Goal: Information Seeking & Learning: Learn about a topic

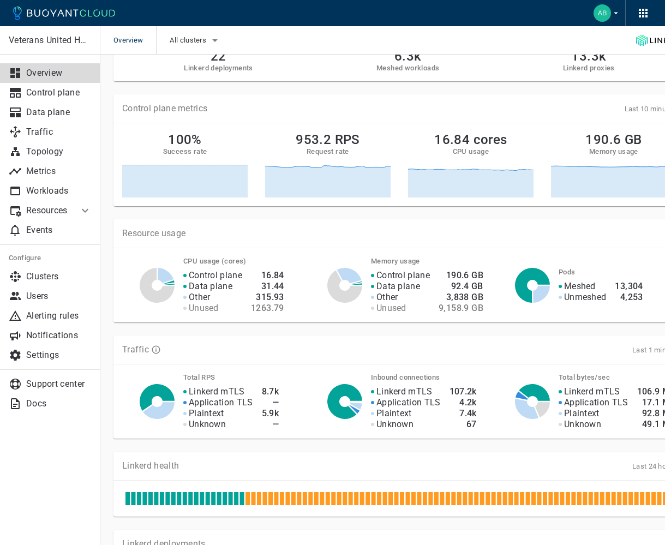
scroll to position [28, 0]
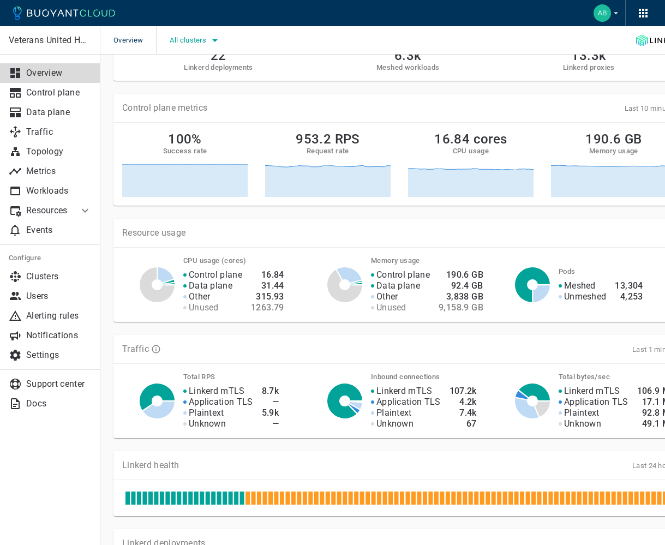
click at [194, 43] on span "All clusters" at bounding box center [189, 40] width 39 height 9
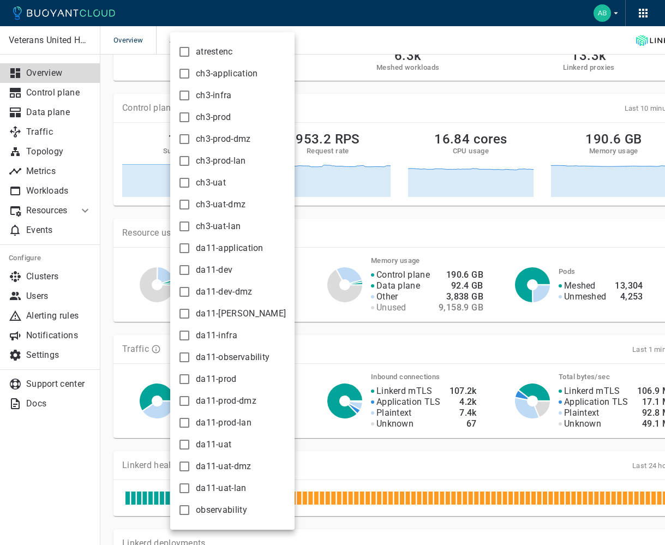
click at [182, 163] on input "ch3-prod-lan" at bounding box center [184, 160] width 13 height 13
checkbox input "true"
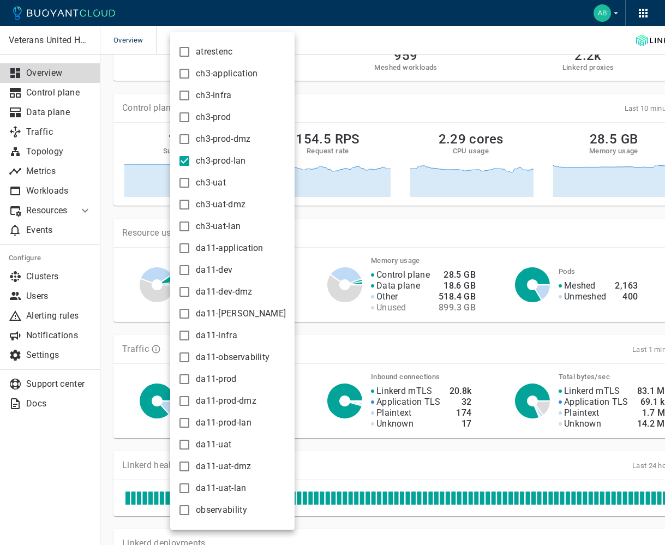
click at [320, 40] on div at bounding box center [332, 272] width 665 height 545
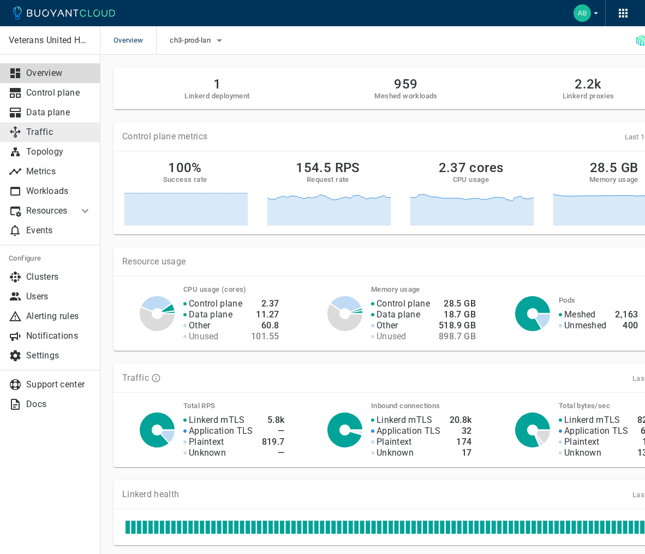
click at [48, 137] on p "Traffic" at bounding box center [59, 132] width 66 height 11
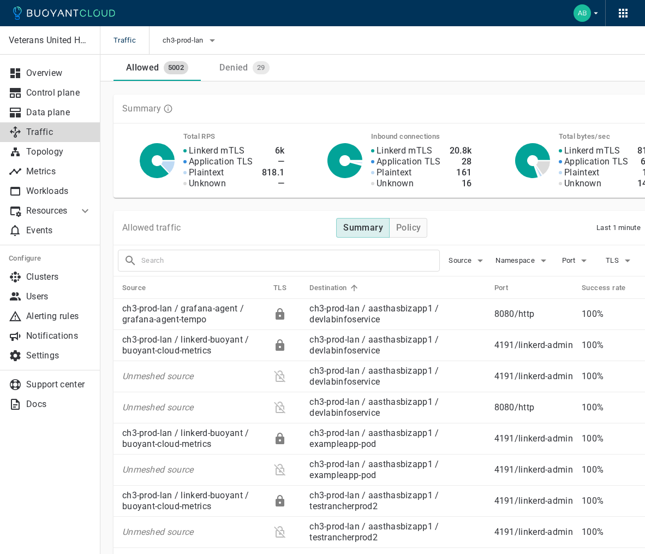
click at [199, 256] on input "text" at bounding box center [290, 260] width 298 height 15
click at [526, 262] on span "Namespace" at bounding box center [516, 260] width 41 height 9
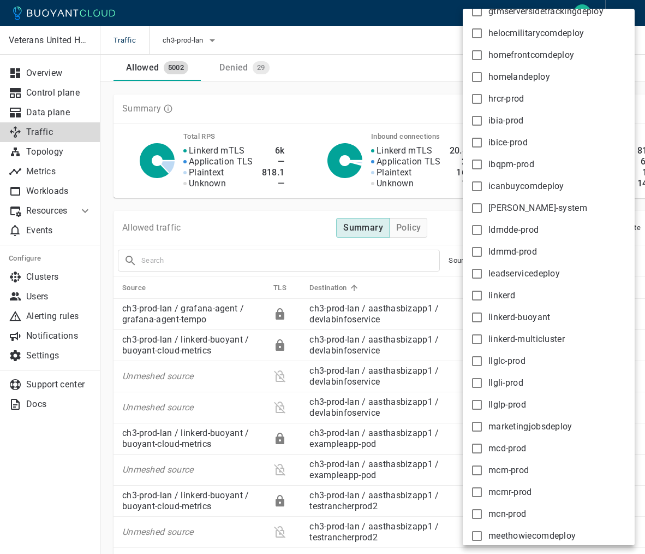
scroll to position [780, 0]
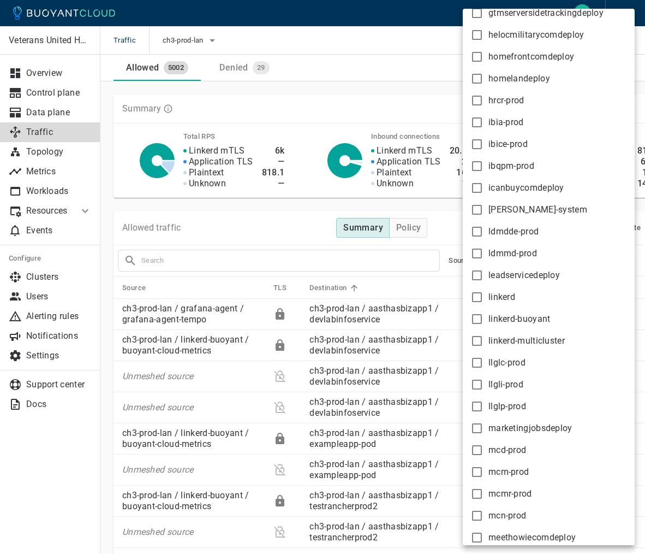
click at [479, 231] on input "ldmdde-prod" at bounding box center [477, 231] width 13 height 13
checkbox input "true"
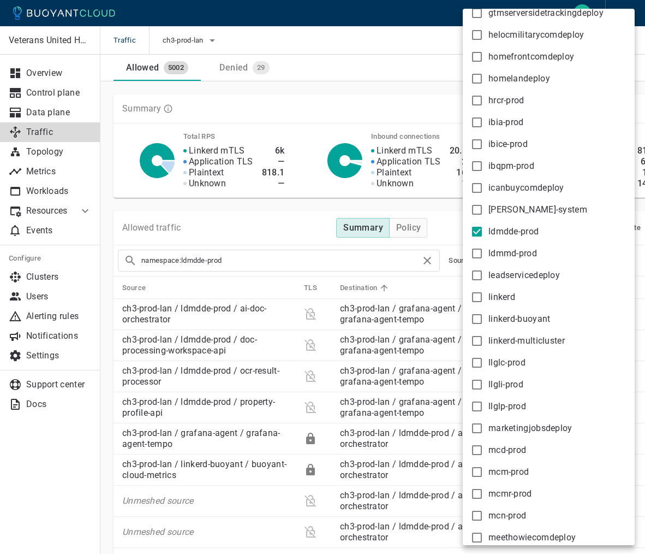
type input "namespace:ldmdde-prod"
click at [447, 87] on div at bounding box center [322, 277] width 645 height 554
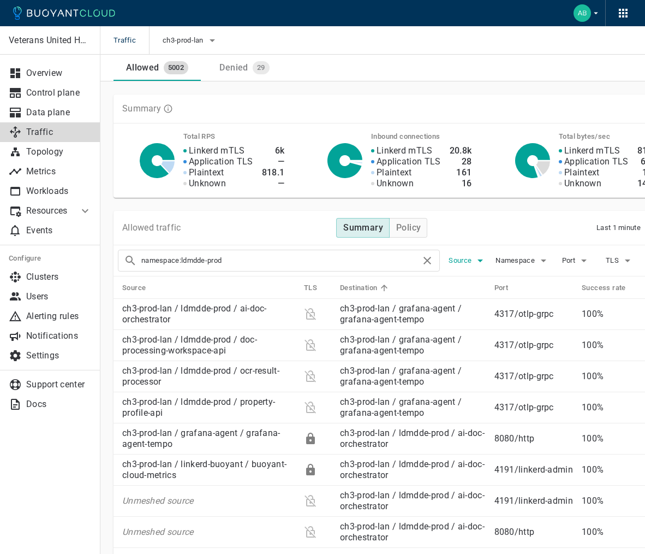
click at [478, 259] on icon "button" at bounding box center [480, 260] width 13 height 13
click at [385, 261] on div at bounding box center [322, 277] width 645 height 554
click at [377, 261] on input "namespace:ldmdde-prod" at bounding box center [281, 260] width 280 height 15
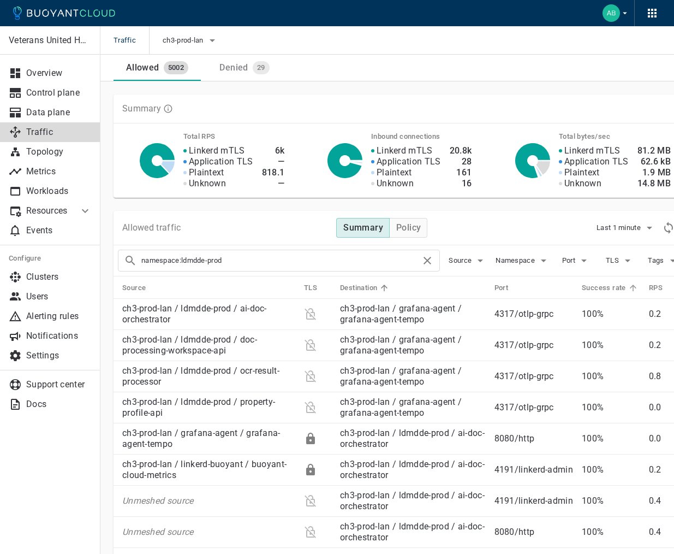
click at [603, 289] on h5 "Success rate" at bounding box center [604, 287] width 44 height 9
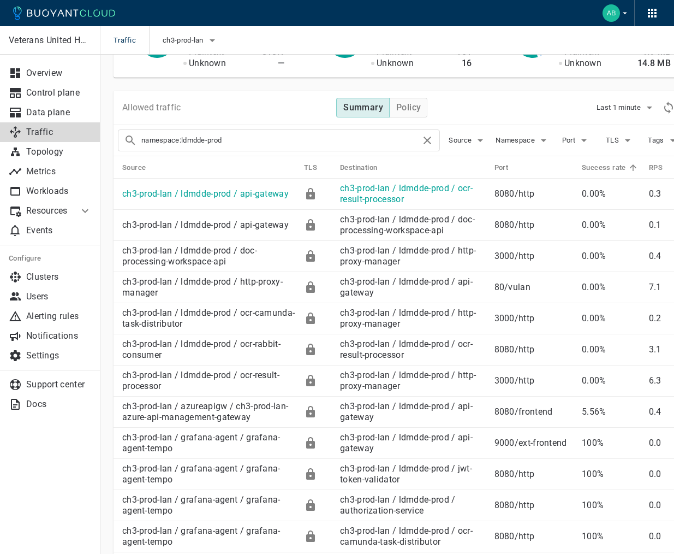
scroll to position [118, 0]
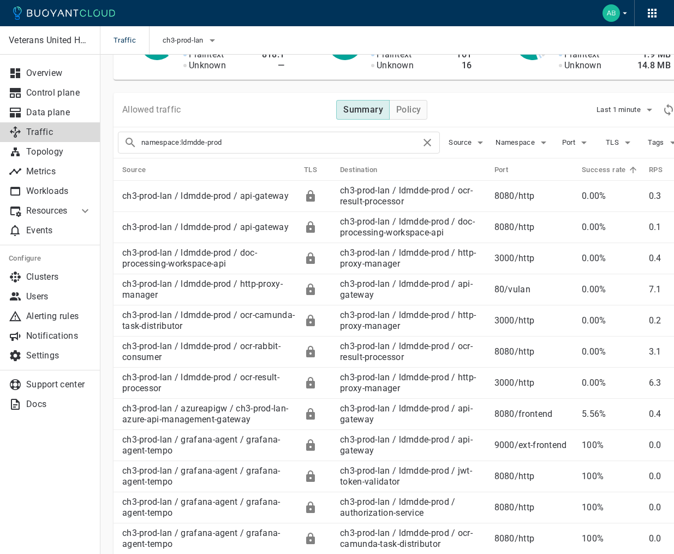
click at [430, 144] on icon at bounding box center [428, 143] width 8 height 8
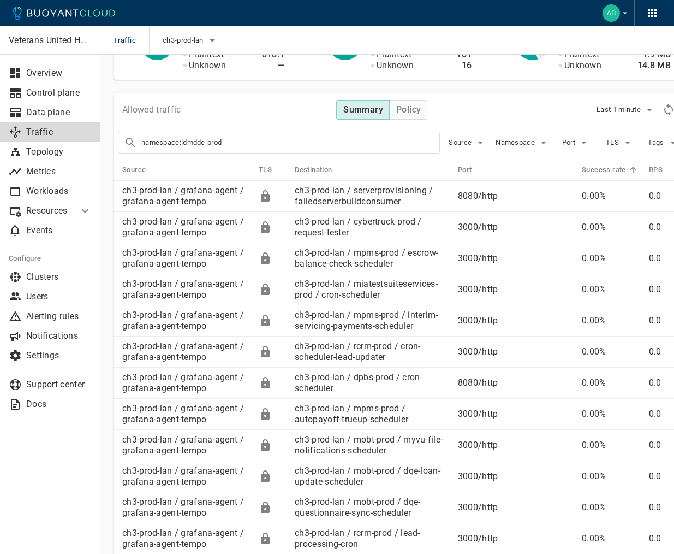
checkbox input "false"
click at [506, 146] on span "Namespace" at bounding box center [516, 142] width 41 height 9
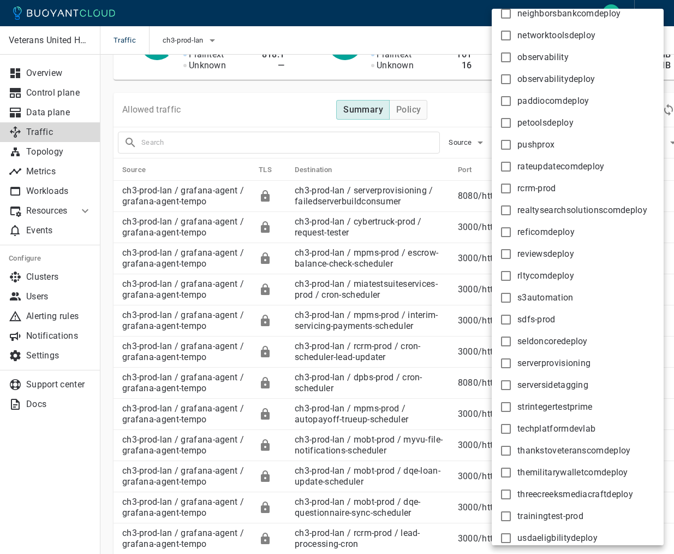
scroll to position [1771, 0]
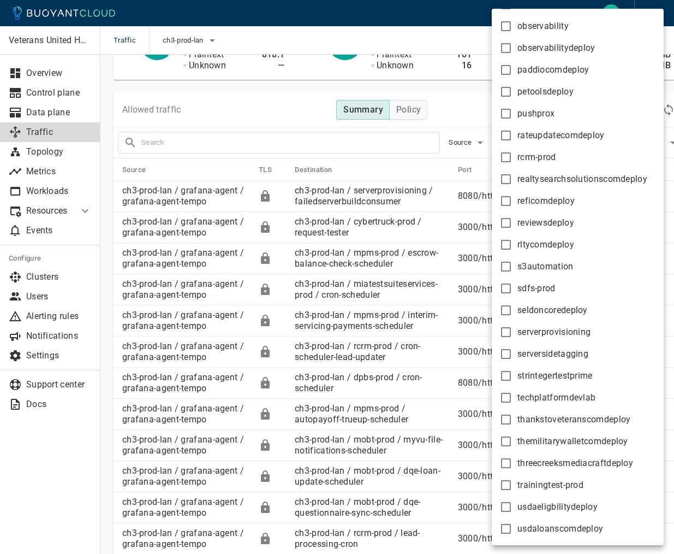
click at [507, 157] on input "rcrm-prod" at bounding box center [506, 157] width 13 height 13
checkbox input "true"
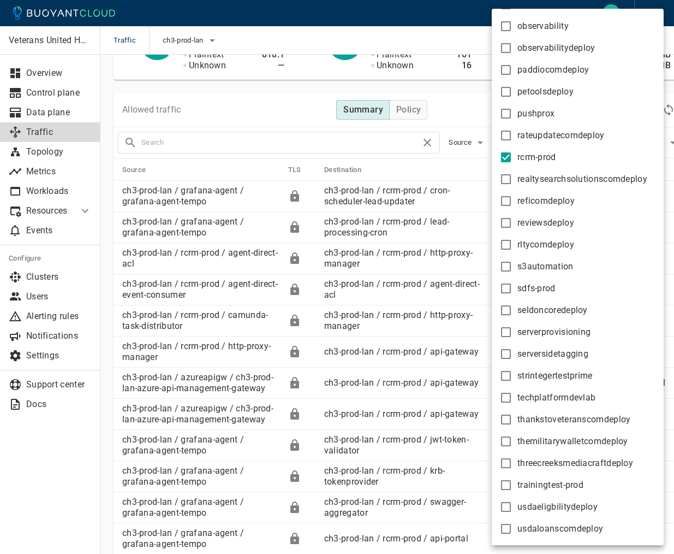
type input "namespace:rcrm-prod"
click at [450, 169] on div at bounding box center [337, 277] width 674 height 554
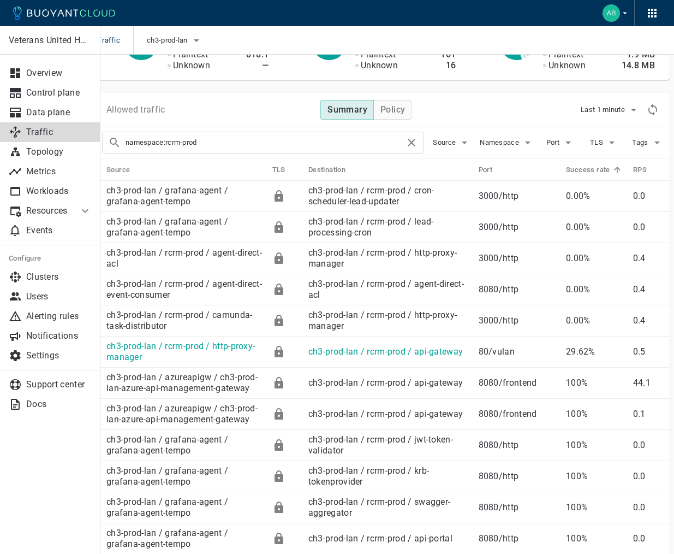
scroll to position [118, 25]
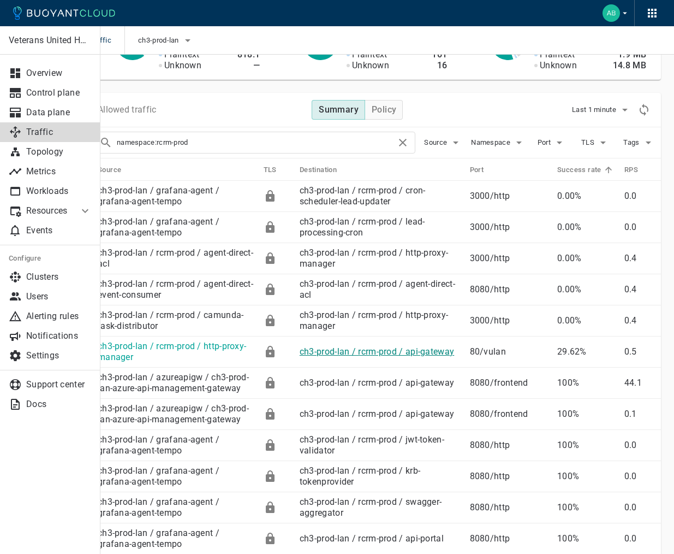
click at [385, 352] on link "ch3-prod-lan / rcrm-prod / api-gateway" at bounding box center [377, 351] width 154 height 10
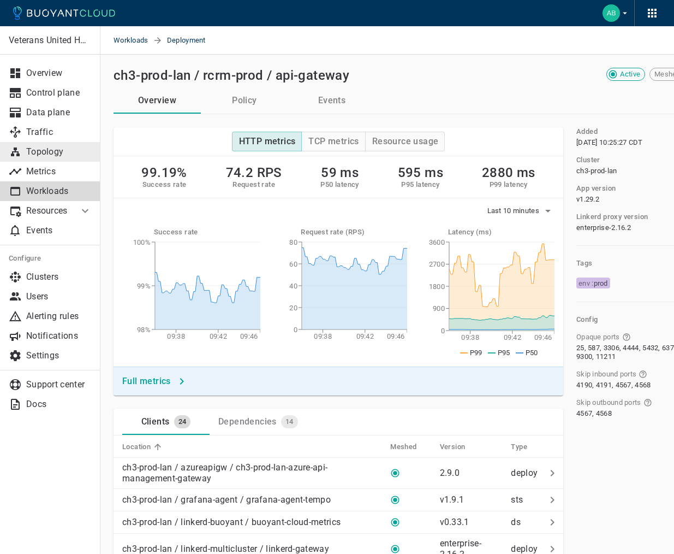
click at [37, 154] on p "Topology" at bounding box center [59, 151] width 66 height 11
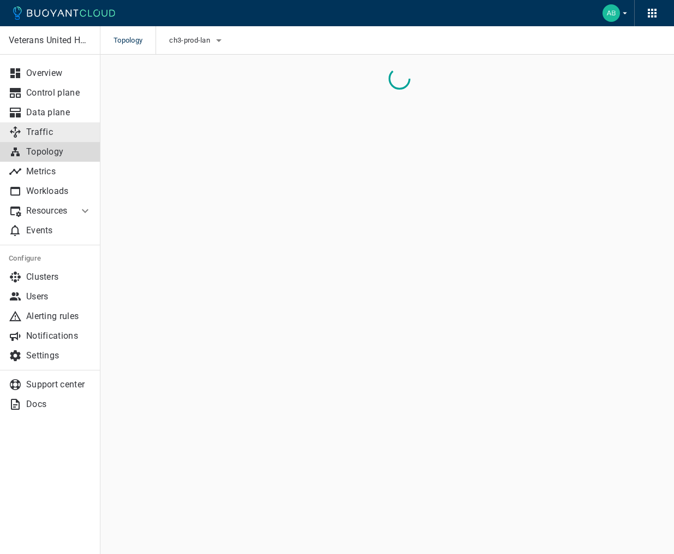
click at [35, 131] on p "Traffic" at bounding box center [59, 132] width 66 height 11
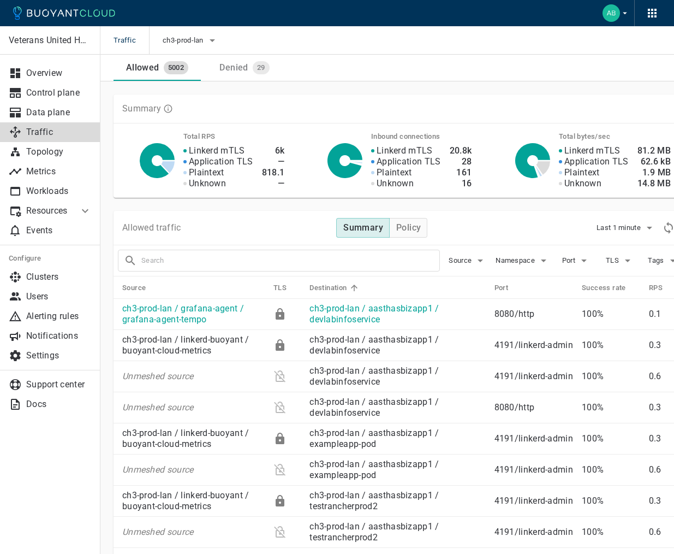
scroll to position [1, 0]
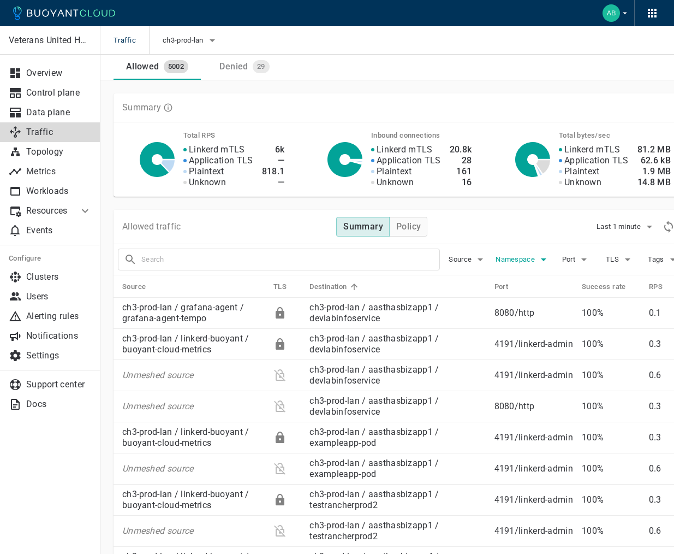
click at [525, 260] on span "Namespace" at bounding box center [516, 259] width 41 height 9
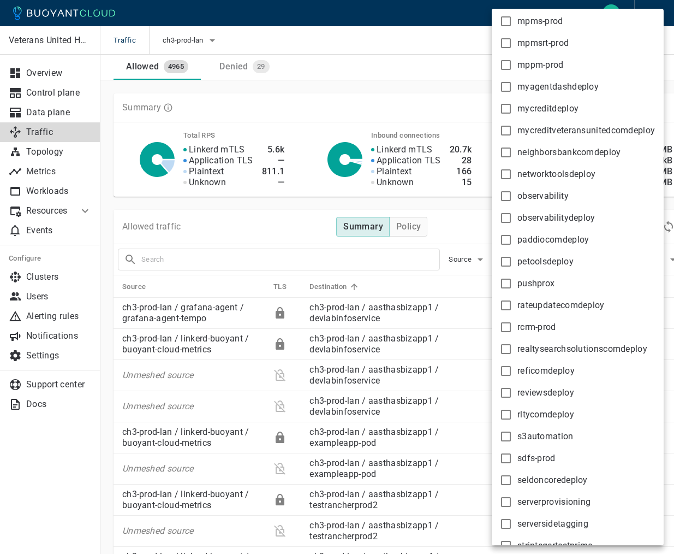
scroll to position [1600, 0]
click at [509, 328] on input "rcrm-prod" at bounding box center [506, 328] width 13 height 13
checkbox input "true"
type input "namespace:rcrm-prod"
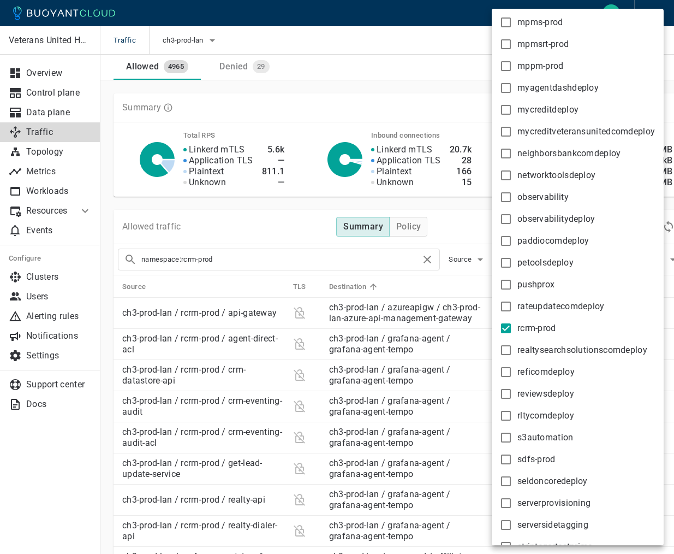
click at [461, 232] on div at bounding box center [337, 277] width 674 height 554
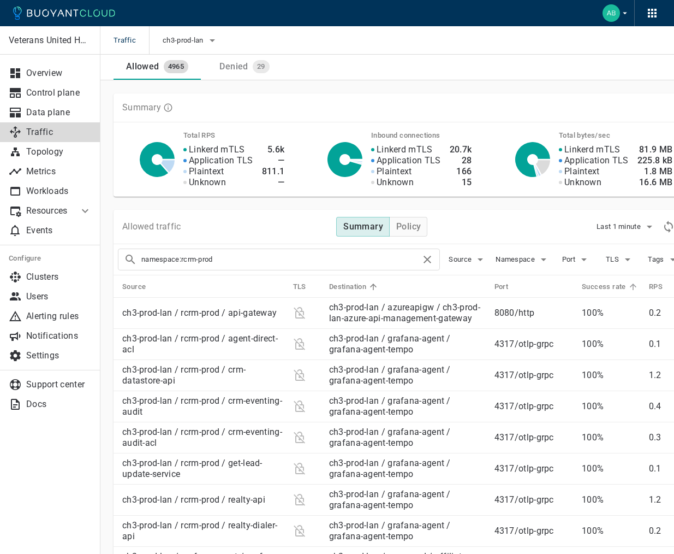
click at [610, 287] on h5 "Success rate" at bounding box center [604, 286] width 44 height 9
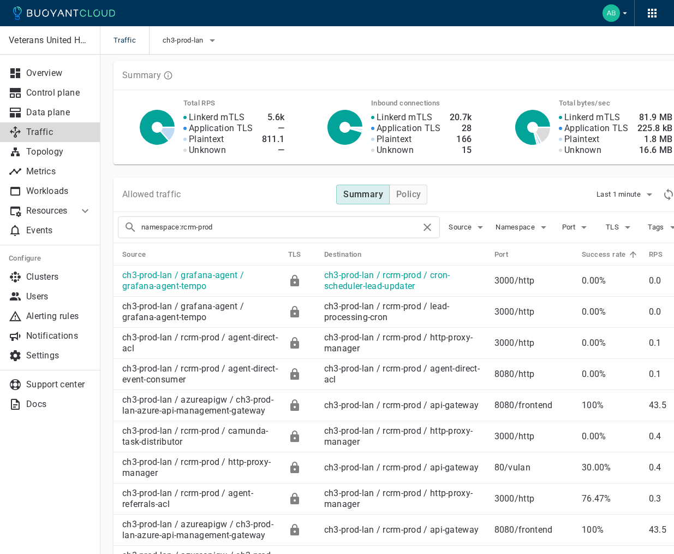
scroll to position [37, 0]
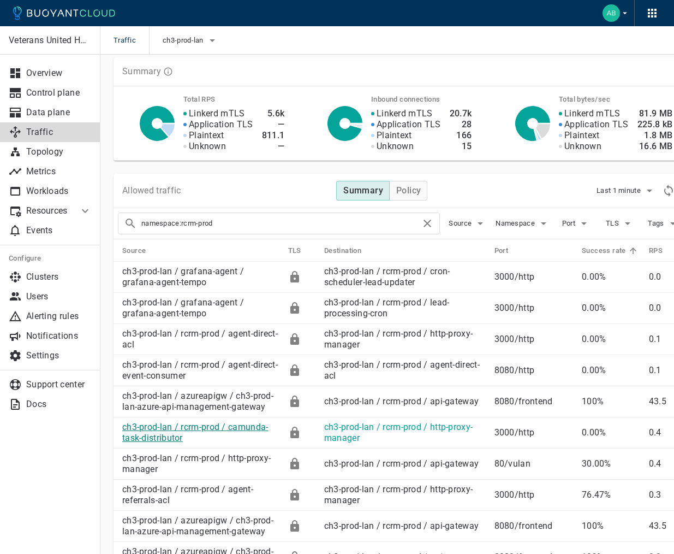
click at [170, 438] on link "ch3-prod-lan / rcrm-prod / camunda-task-distributor" at bounding box center [195, 431] width 146 height 21
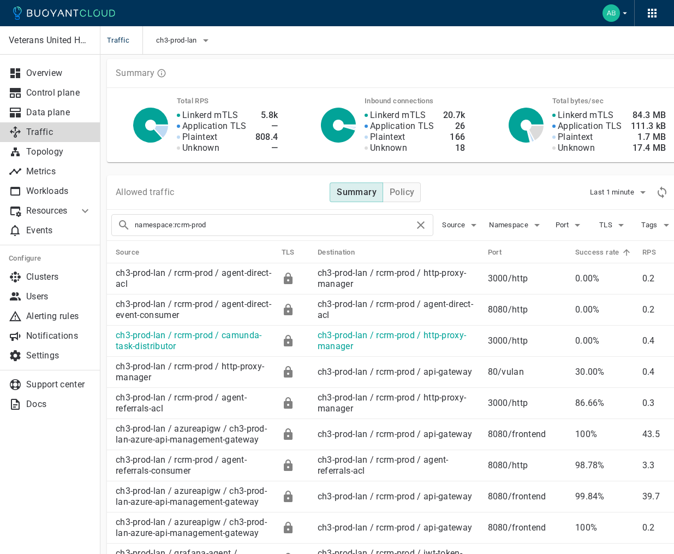
scroll to position [34, 7]
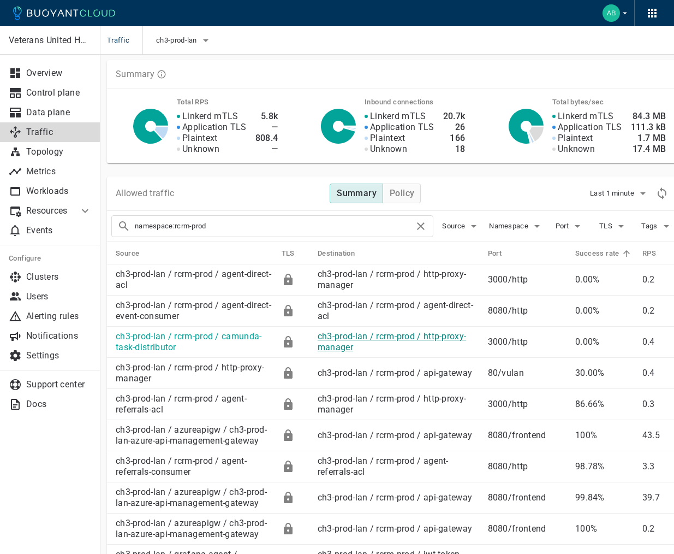
click at [339, 346] on link "ch3-prod-lan / rcrm-prod / http-proxy-manager" at bounding box center [392, 341] width 148 height 21
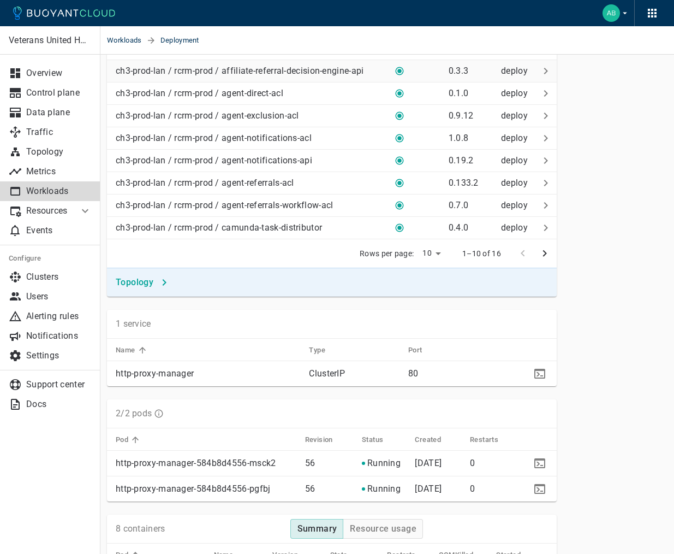
scroll to position [467, 7]
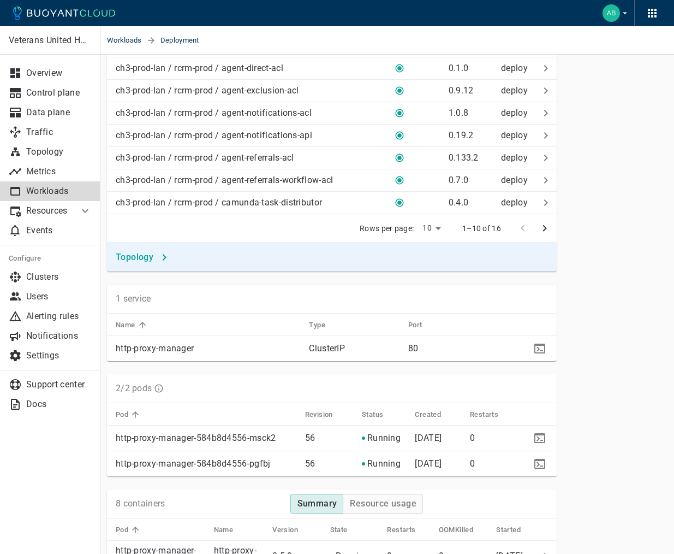
click at [148, 262] on h4 "Topology" at bounding box center [135, 257] width 38 height 11
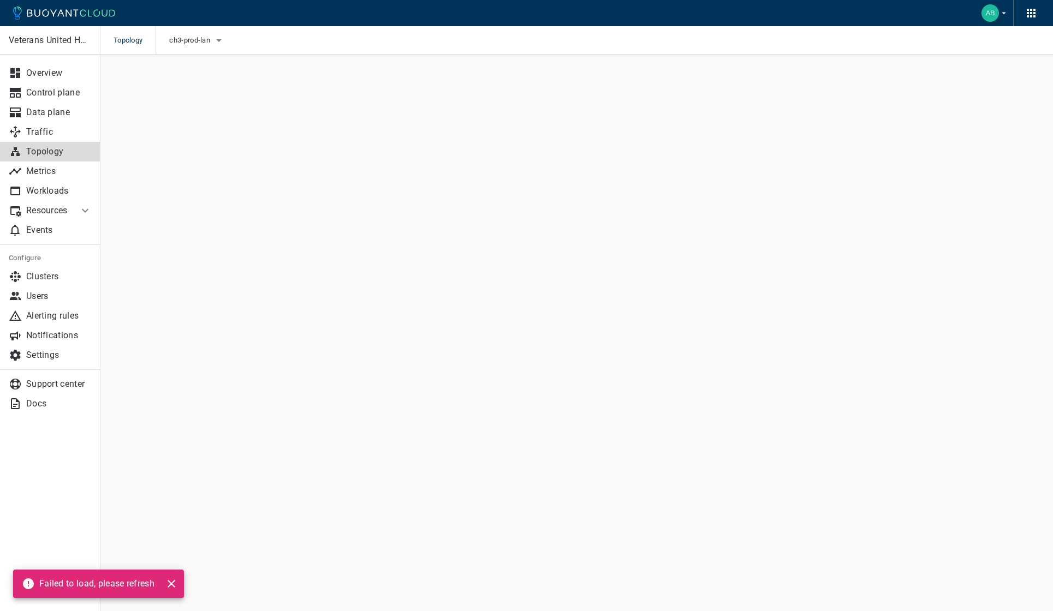
click at [86, 210] on icon at bounding box center [85, 210] width 13 height 13
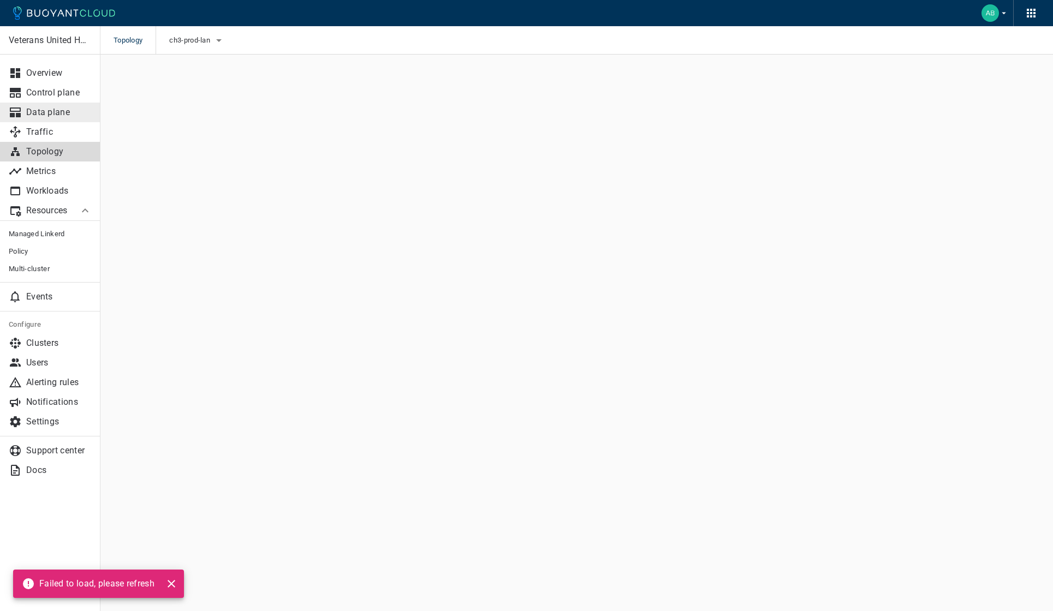
click at [38, 121] on link "Data plane" at bounding box center [50, 113] width 100 height 20
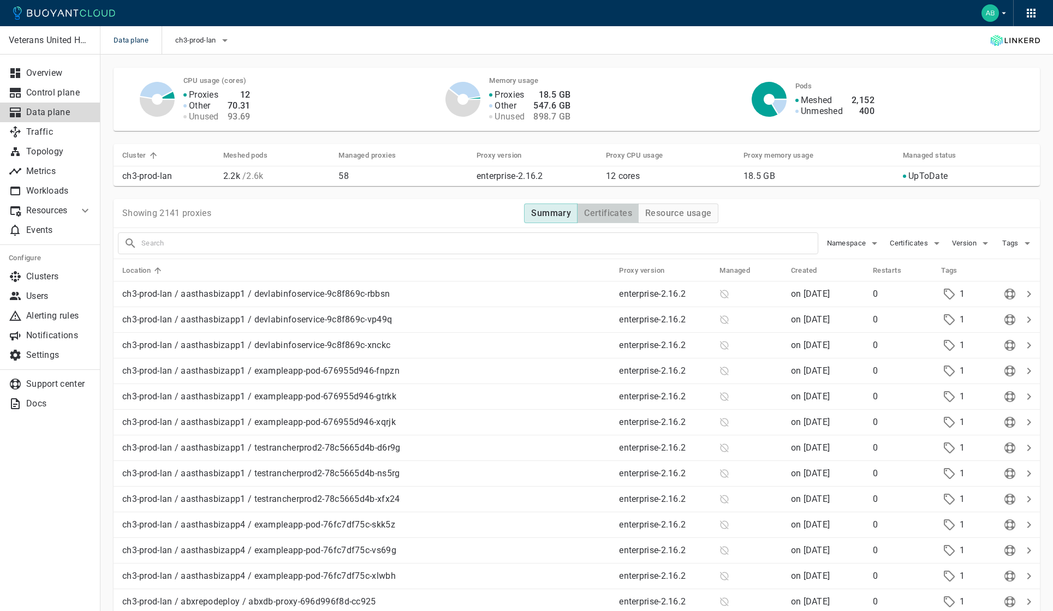
click at [607, 212] on h4 "Certificates" at bounding box center [608, 213] width 48 height 11
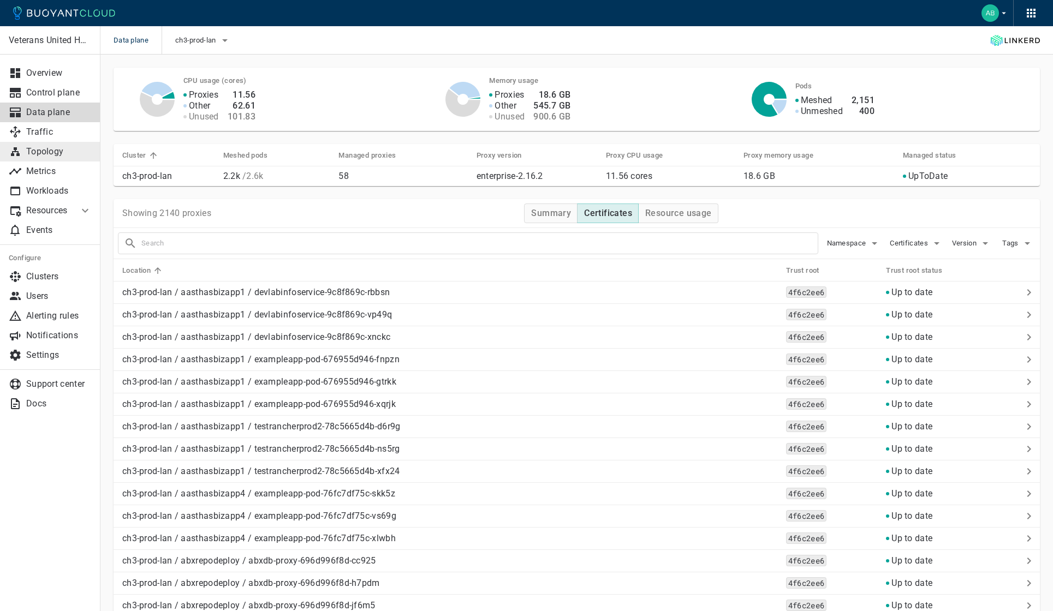
click at [55, 152] on p "Topology" at bounding box center [59, 151] width 66 height 11
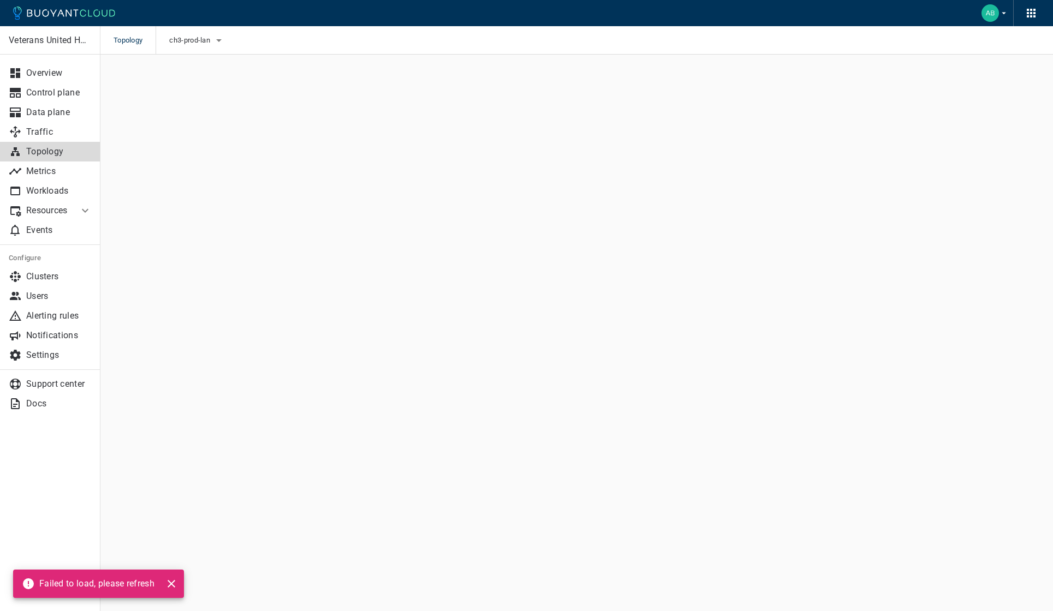
click at [35, 152] on p "Topology" at bounding box center [59, 151] width 66 height 11
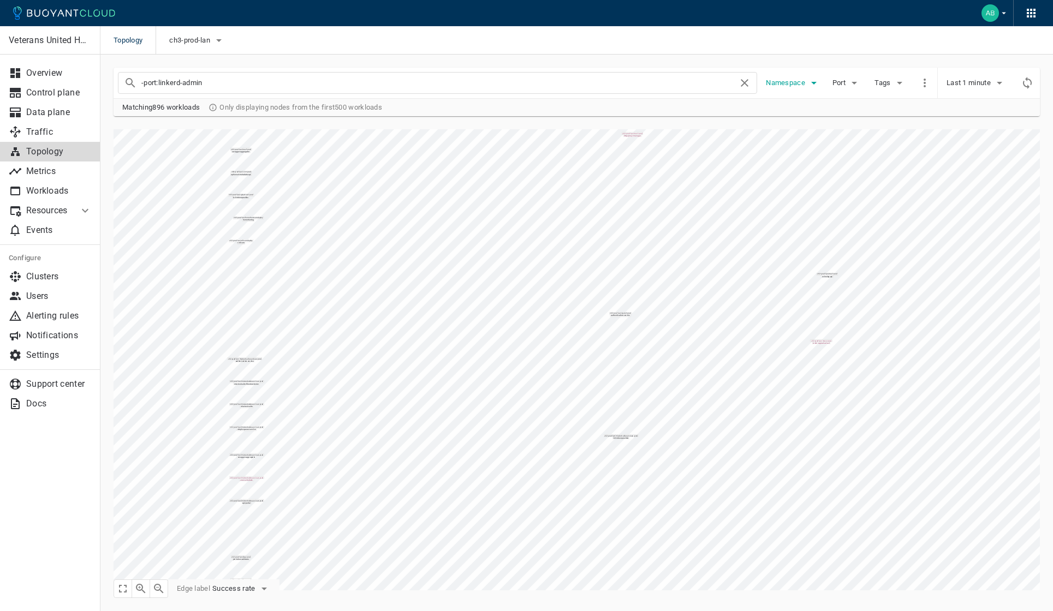
click at [674, 83] on icon "button" at bounding box center [813, 82] width 13 height 13
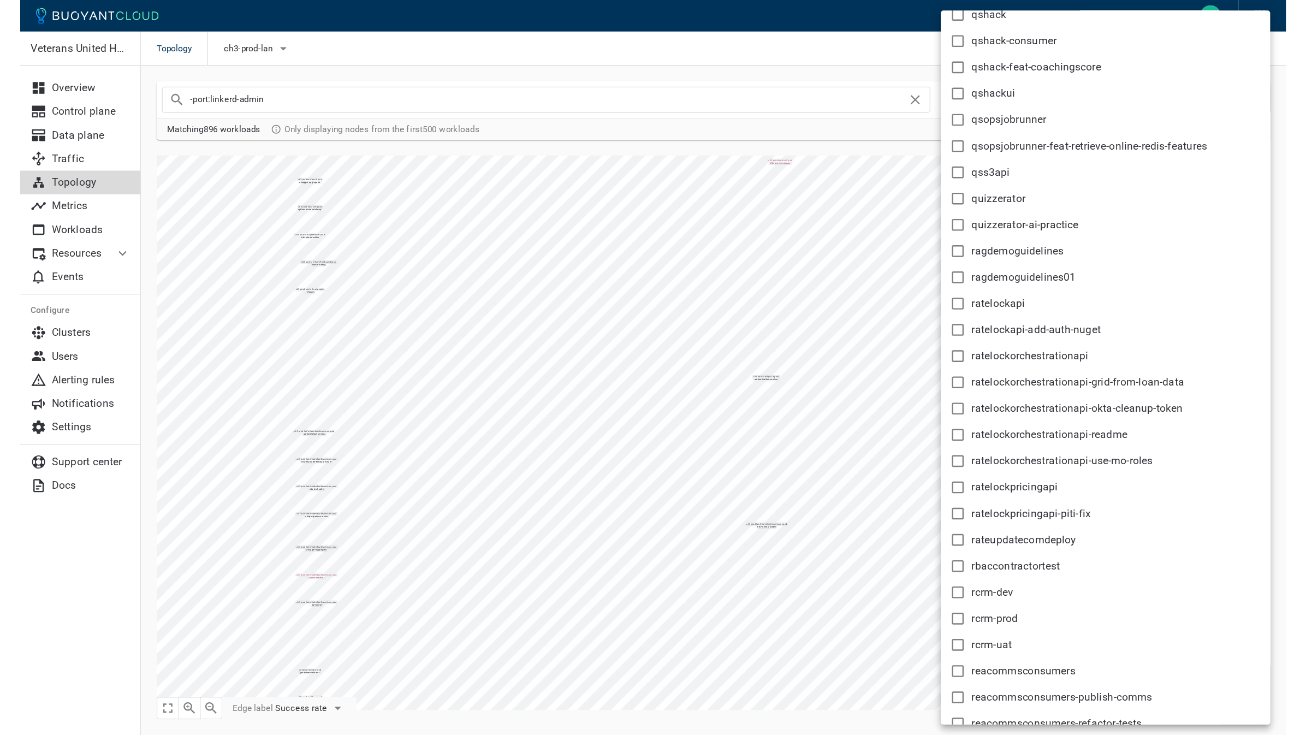
scroll to position [18135, 0]
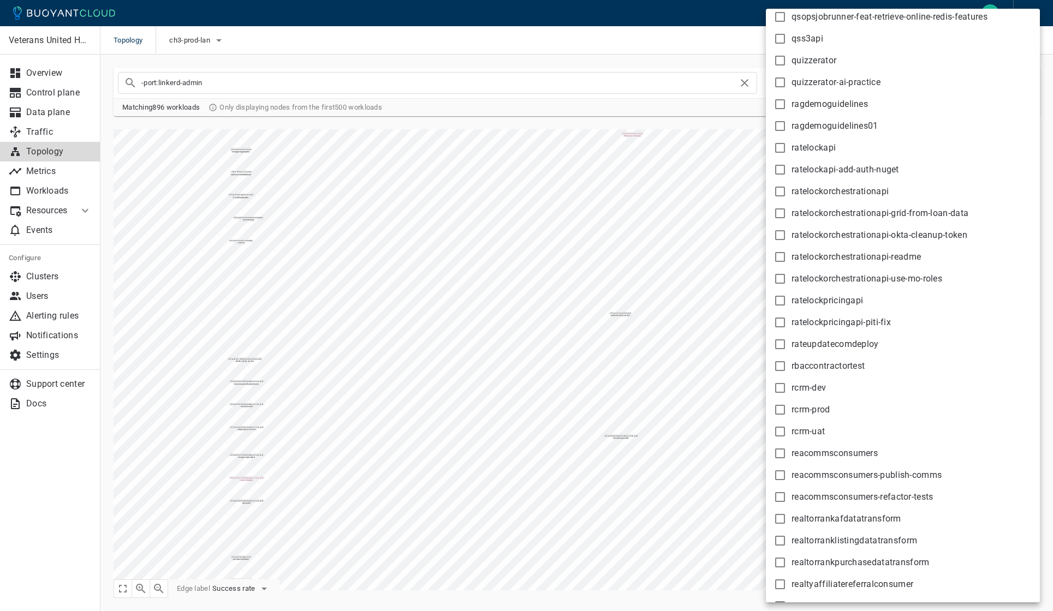
click at [674, 412] on input "rcrm-prod" at bounding box center [780, 409] width 13 height 13
checkbox input "true"
type input "-port:linkerd-admin namespace:rcrm-prod"
click at [667, 37] on div at bounding box center [526, 305] width 1053 height 611
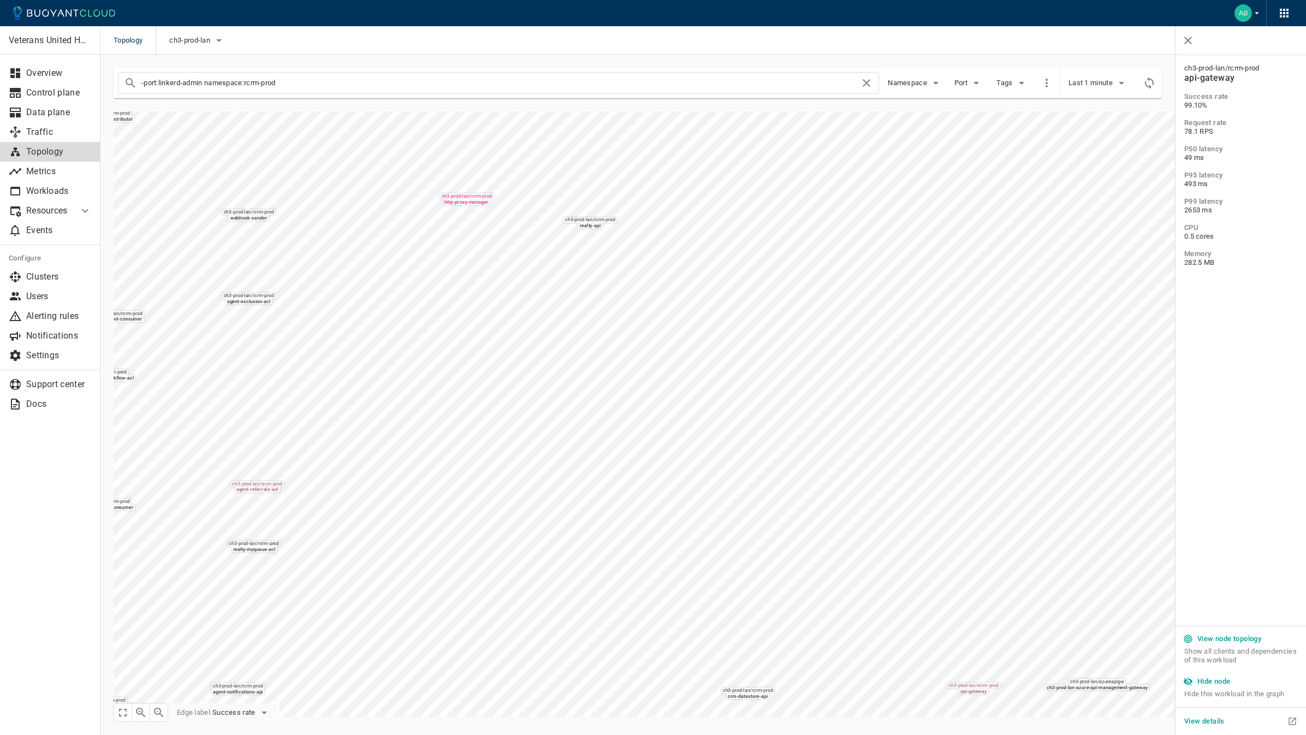
click at [674, 553] on h5 "View details" at bounding box center [1204, 721] width 40 height 9
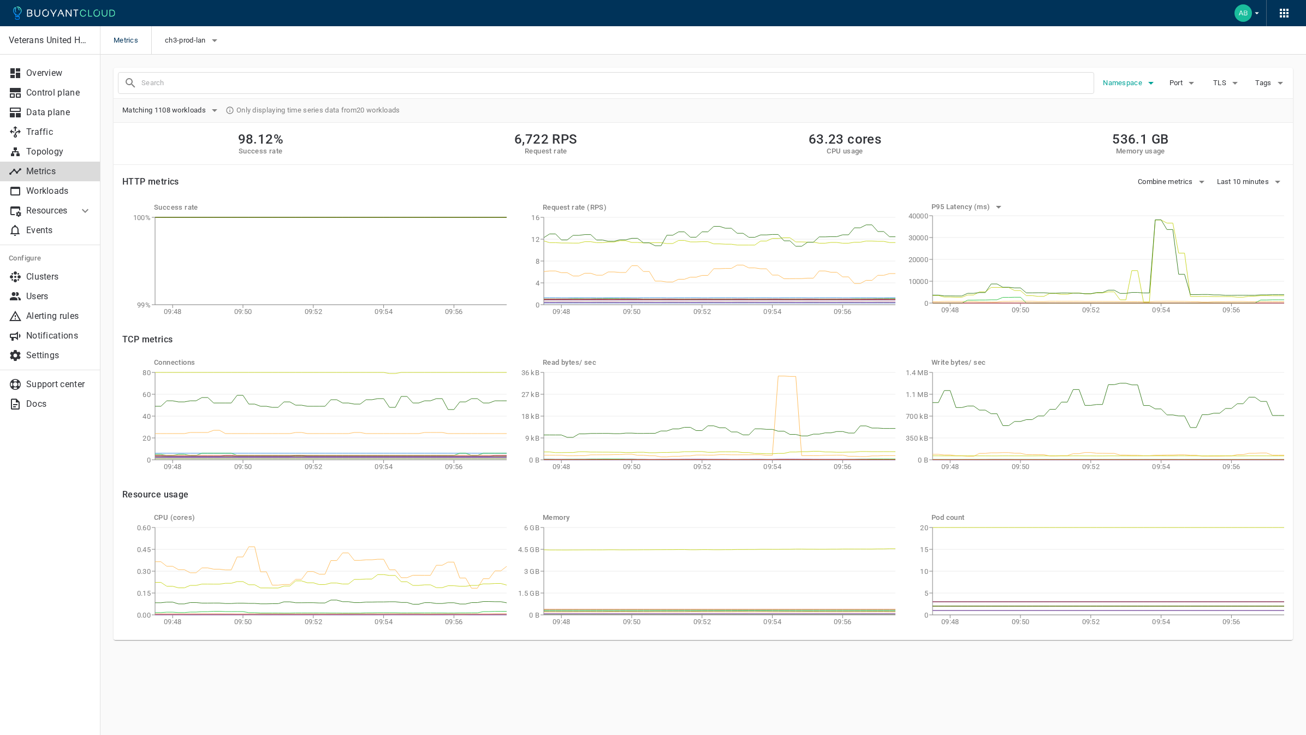
click at [1153, 76] on icon "button" at bounding box center [1150, 82] width 13 height 13
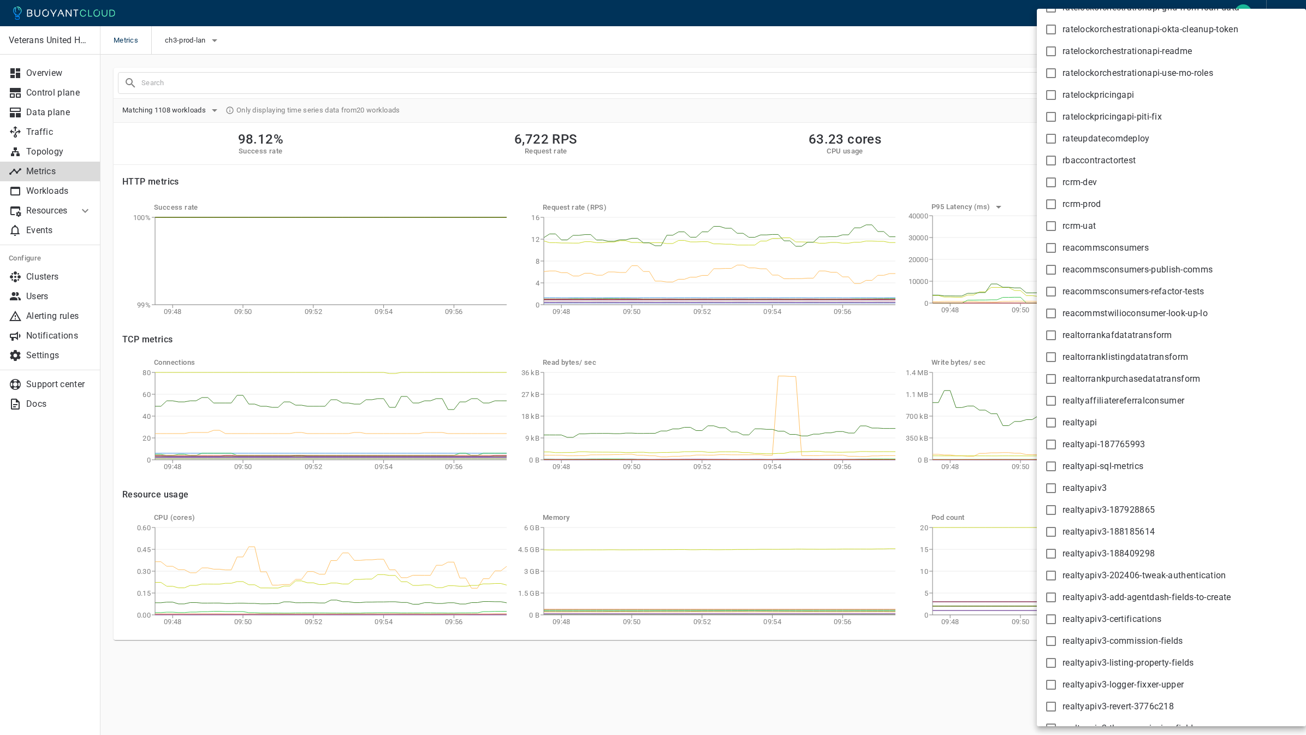
scroll to position [20983, 0]
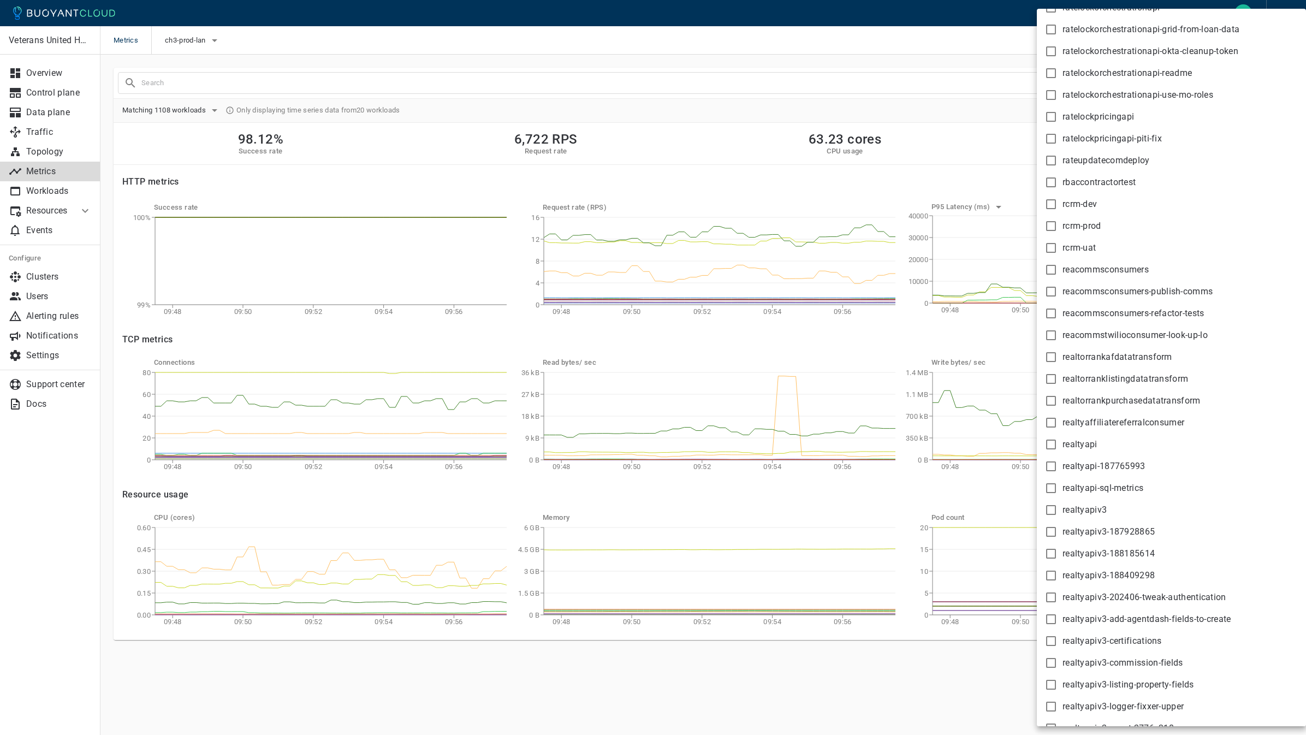
click at [1052, 224] on input "rcrm-prod" at bounding box center [1050, 225] width 13 height 13
checkbox input "true"
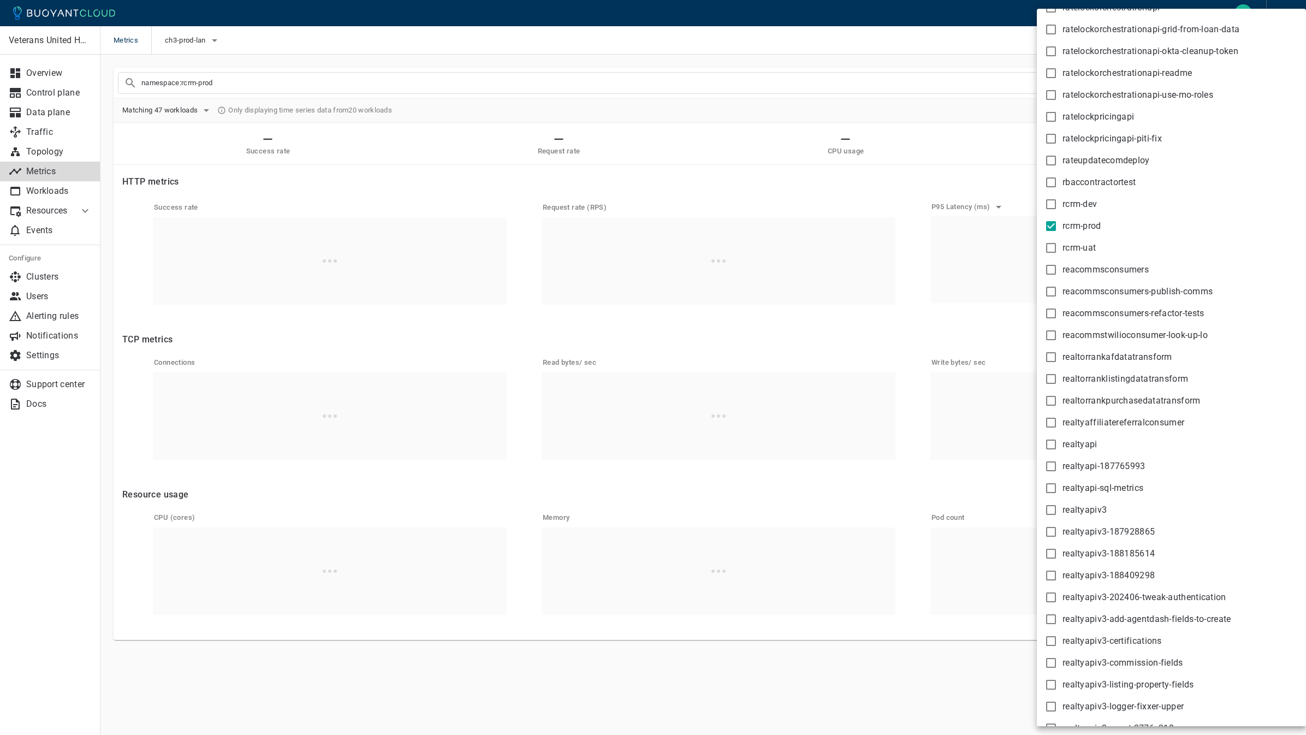
type input "namespace:rcrm-prod"
click at [1011, 140] on div at bounding box center [653, 367] width 1306 height 735
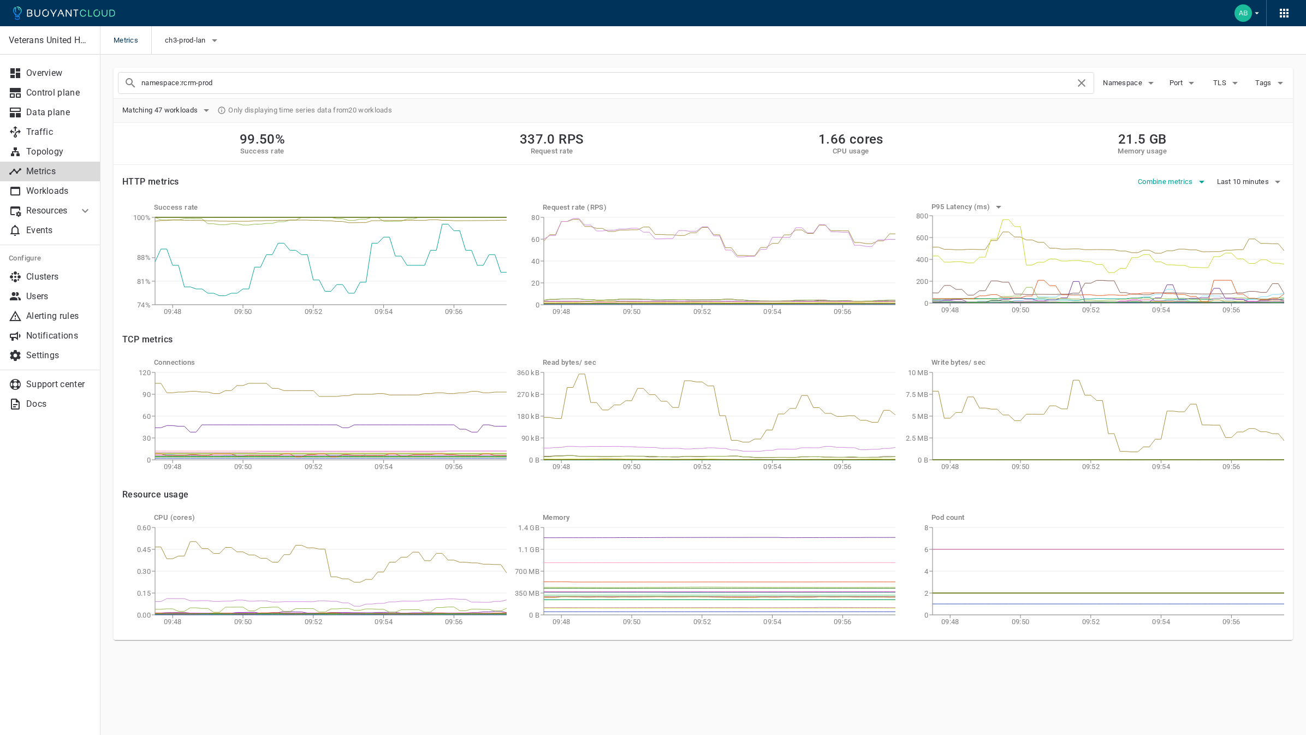
click at [1202, 185] on icon "button" at bounding box center [1201, 181] width 13 height 13
click at [1079, 185] on div at bounding box center [653, 367] width 1306 height 735
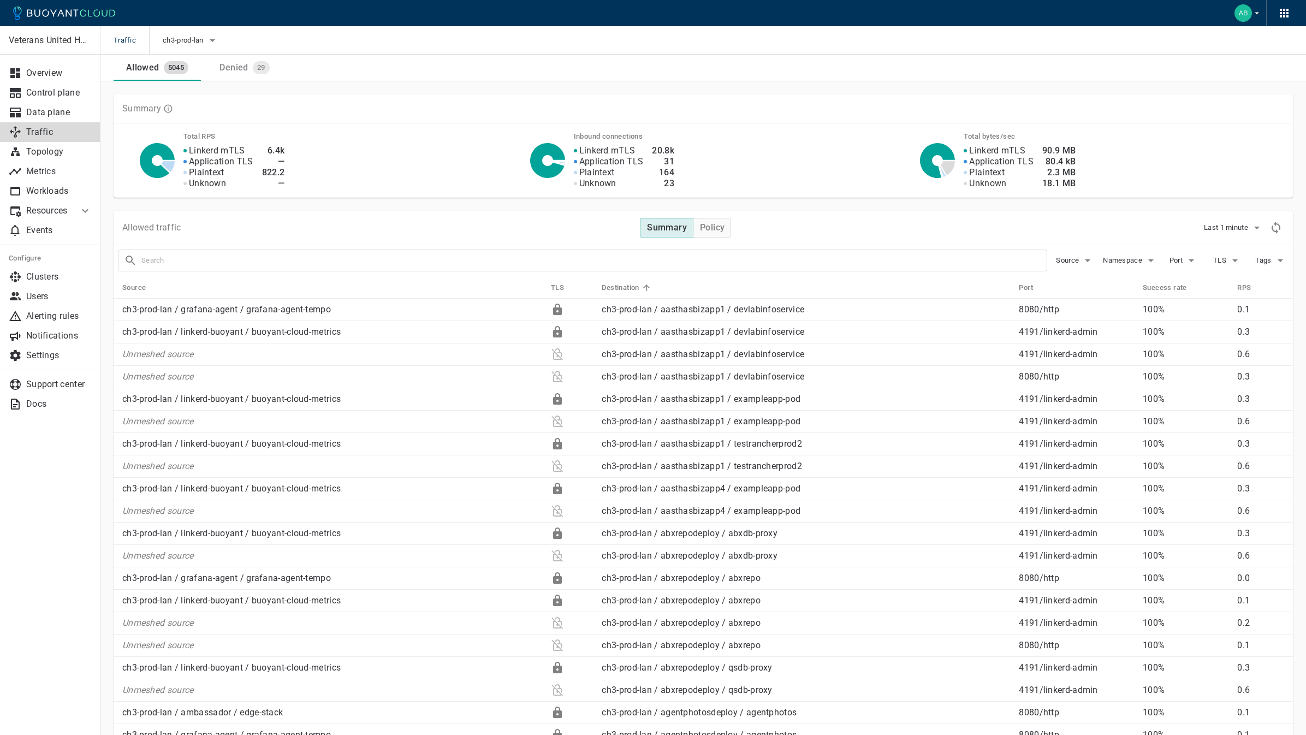
click at [298, 266] on input "text" at bounding box center [593, 260] width 905 height 15
click at [1087, 261] on icon "button" at bounding box center [1087, 260] width 5 height 3
click at [929, 255] on div at bounding box center [653, 367] width 1306 height 735
click at [970, 255] on input "text" at bounding box center [593, 260] width 905 height 15
type input "namespace:rcrm-prod"
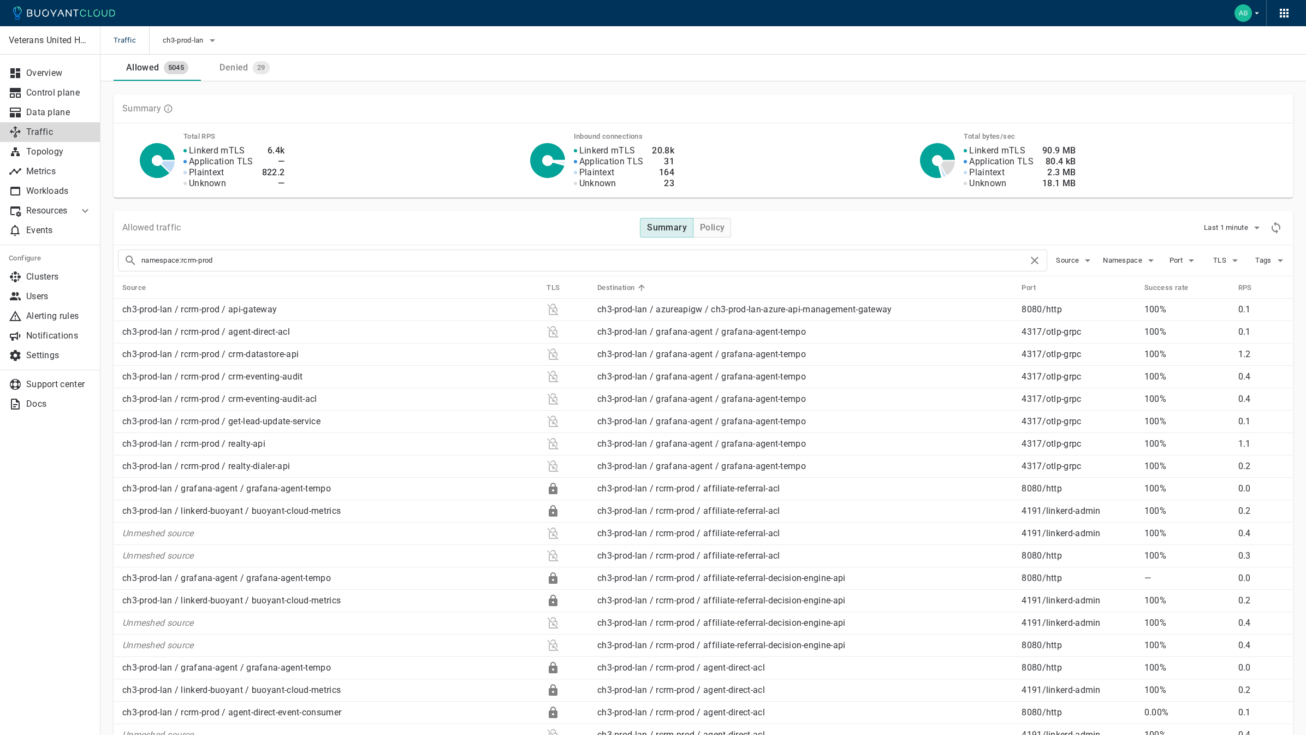
checkbox input "true"
click at [276, 258] on input "namespace:rcrm-prod" at bounding box center [584, 260] width 887 height 15
type input "namespace:rcrm-prod source:http"
click at [273, 263] on input "namespace:rcrm-prod source:http" at bounding box center [584, 260] width 887 height 15
type input "namespace:rcrm-prod"
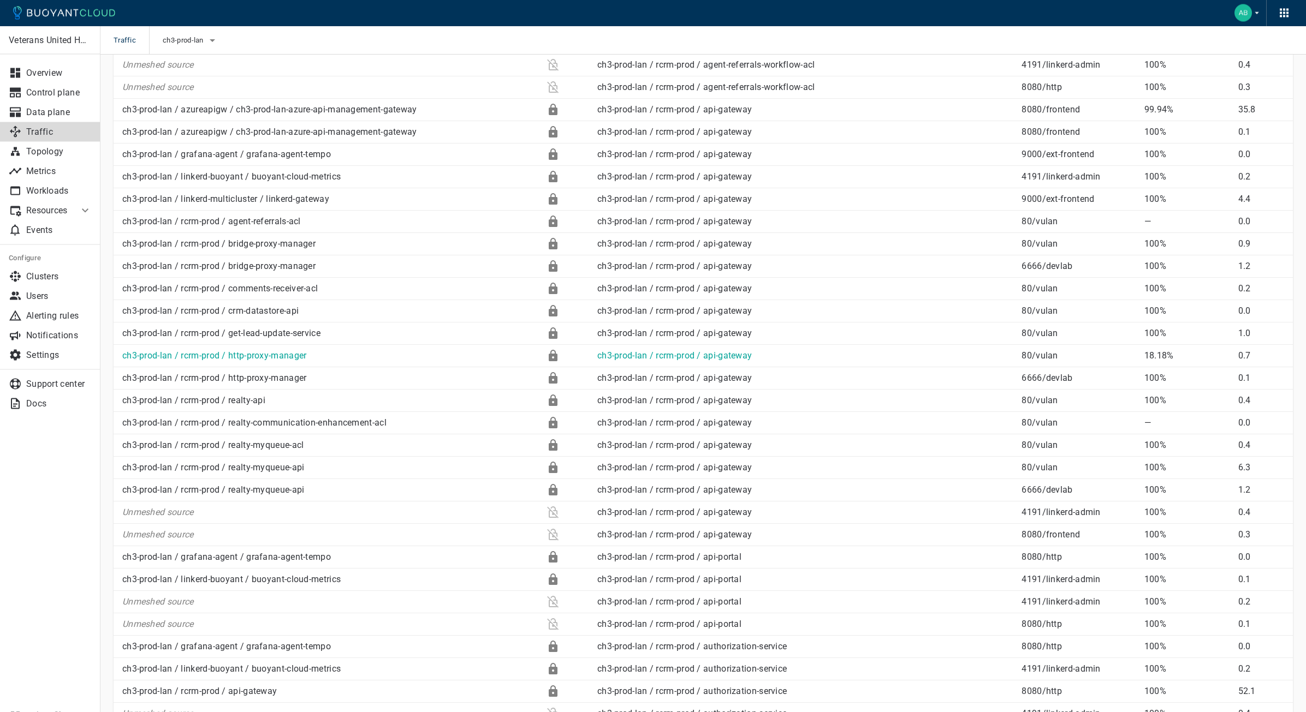
scroll to position [1655, 0]
click at [364, 358] on p "ch3-prod-lan / rcrm-prod / http-proxy-manager" at bounding box center [329, 355] width 415 height 11
click at [550, 358] on icon at bounding box center [553, 355] width 9 height 11
click at [1158, 356] on p "18.18%" at bounding box center [1186, 355] width 85 height 11
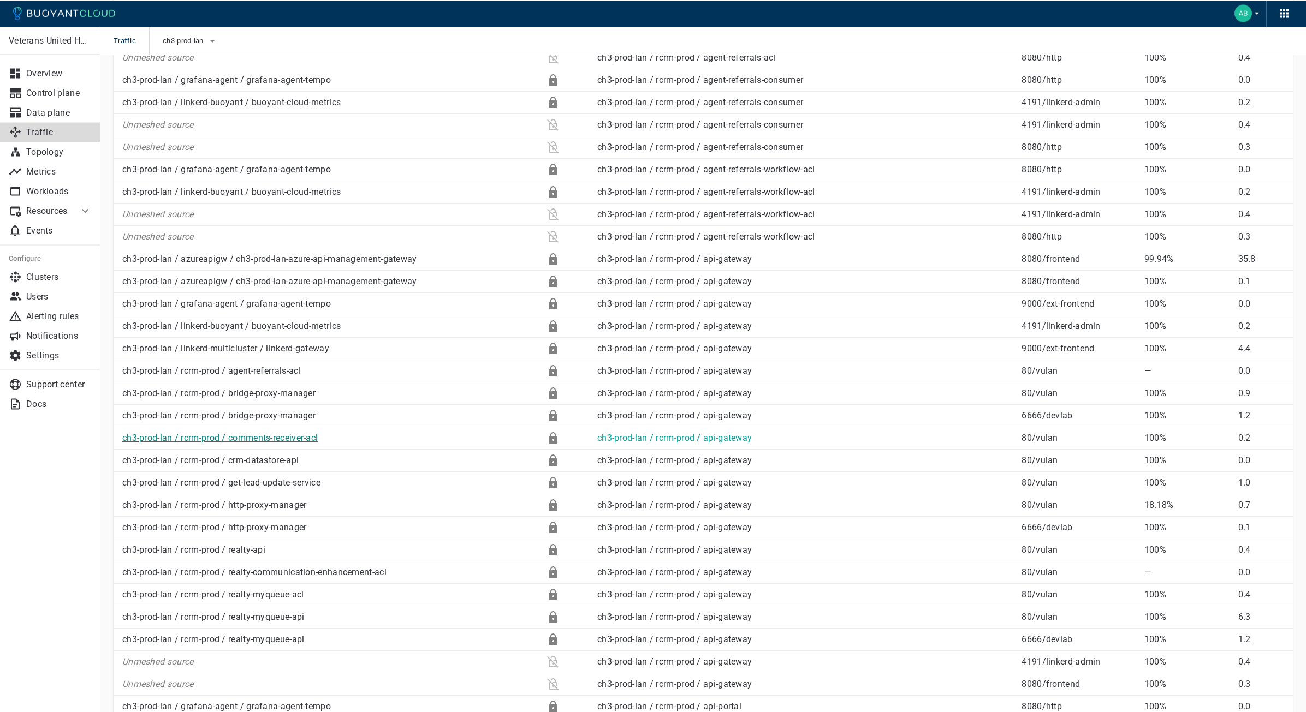
scroll to position [1508, 0]
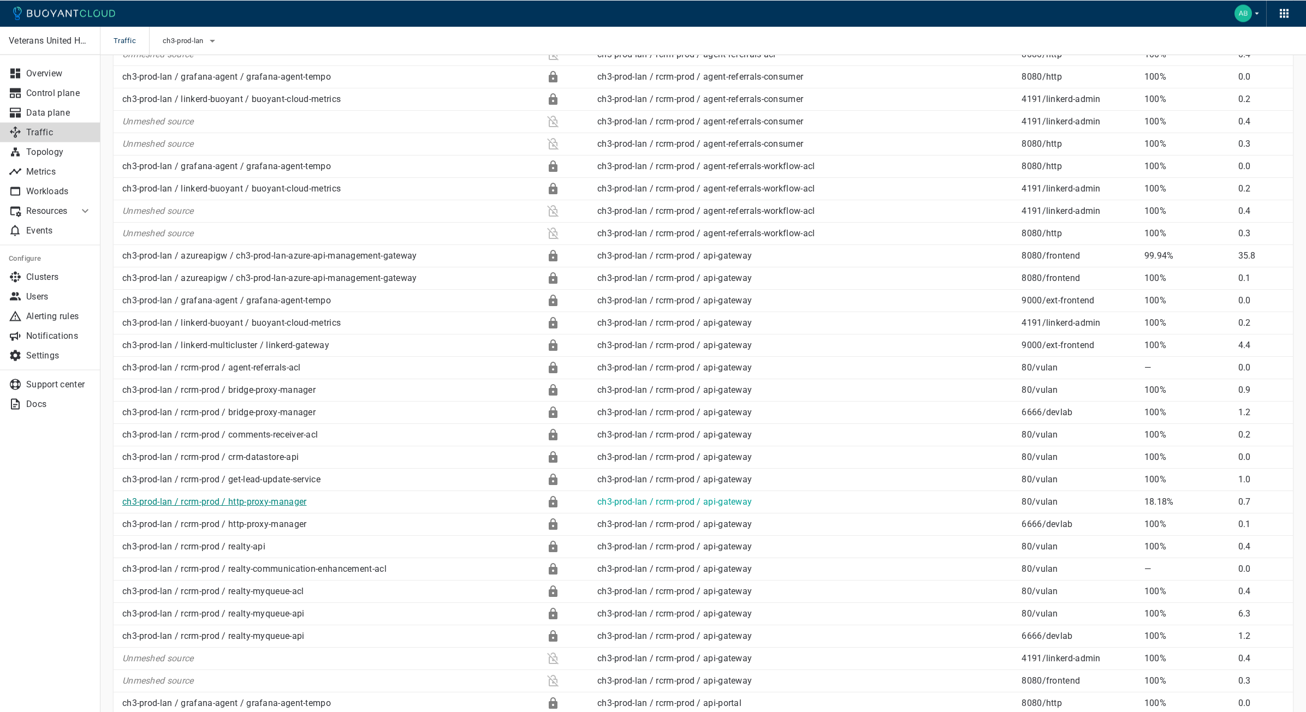
click at [263, 506] on link "ch3-prod-lan / rcrm-prod / http-proxy-manager" at bounding box center [214, 502] width 185 height 10
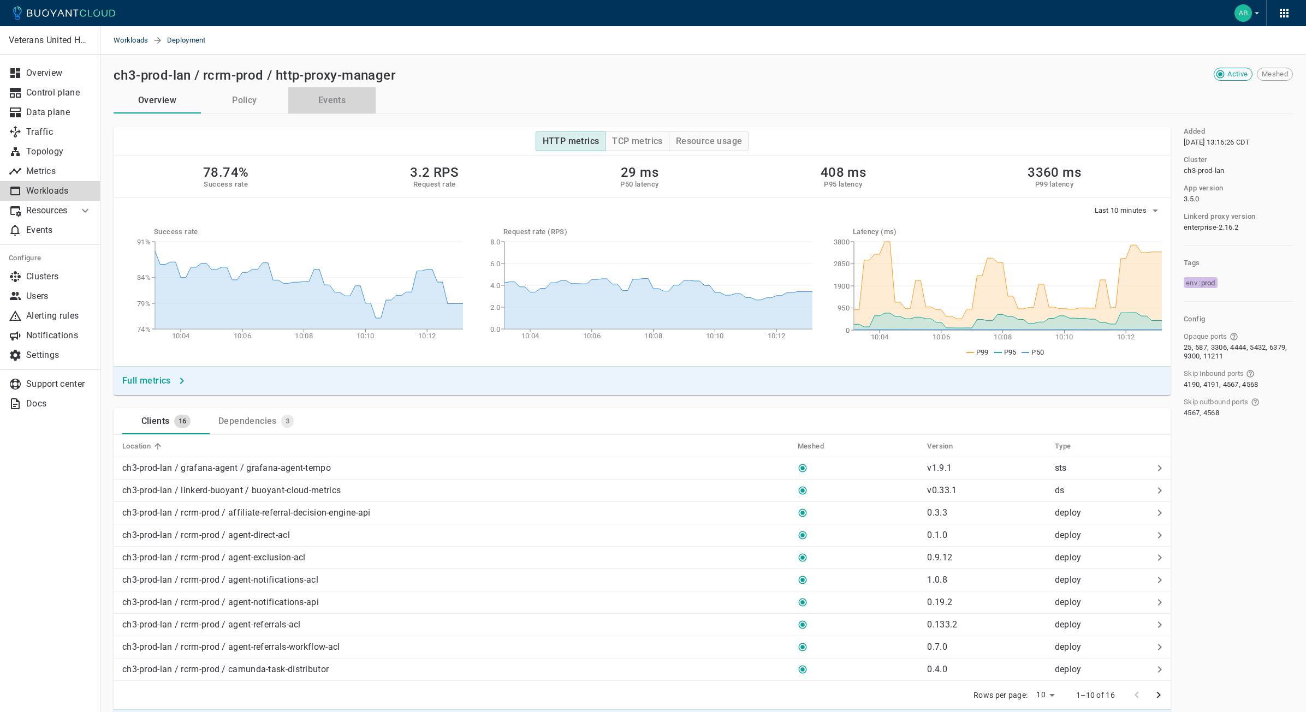
click at [318, 91] on button "Events" at bounding box center [331, 100] width 87 height 26
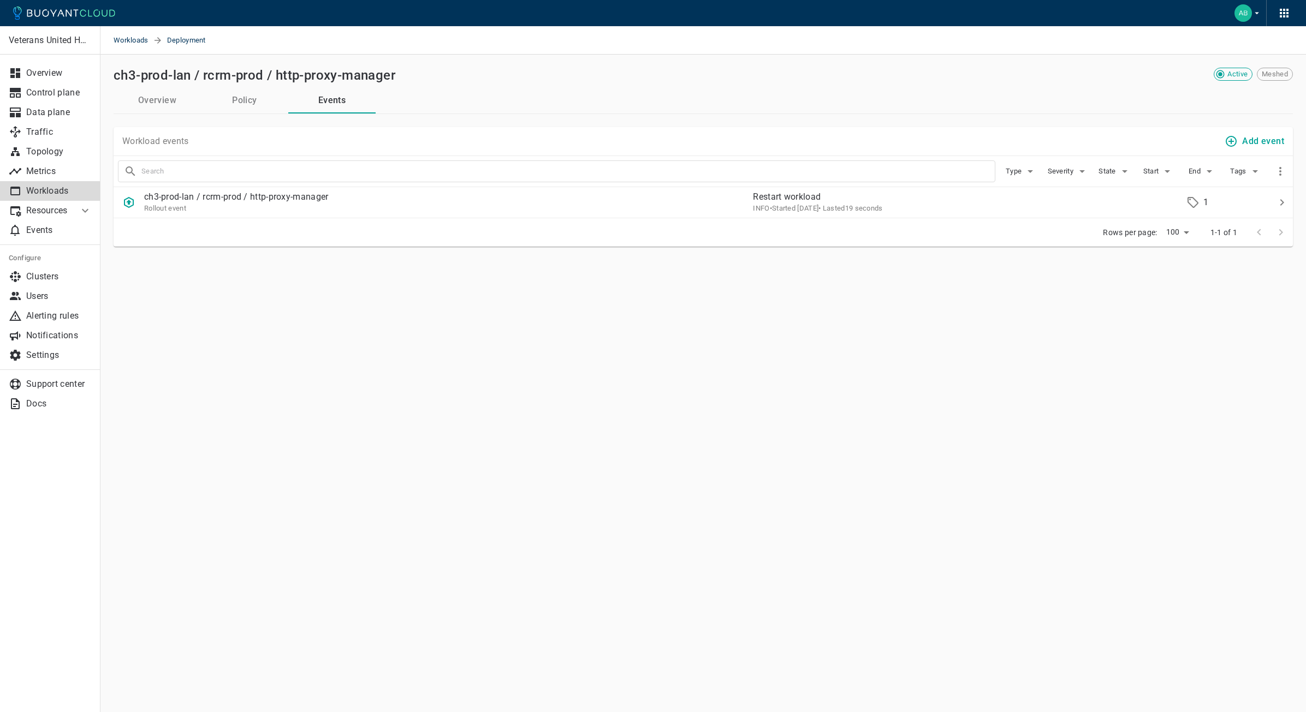
click at [231, 100] on button "Policy" at bounding box center [244, 100] width 87 height 26
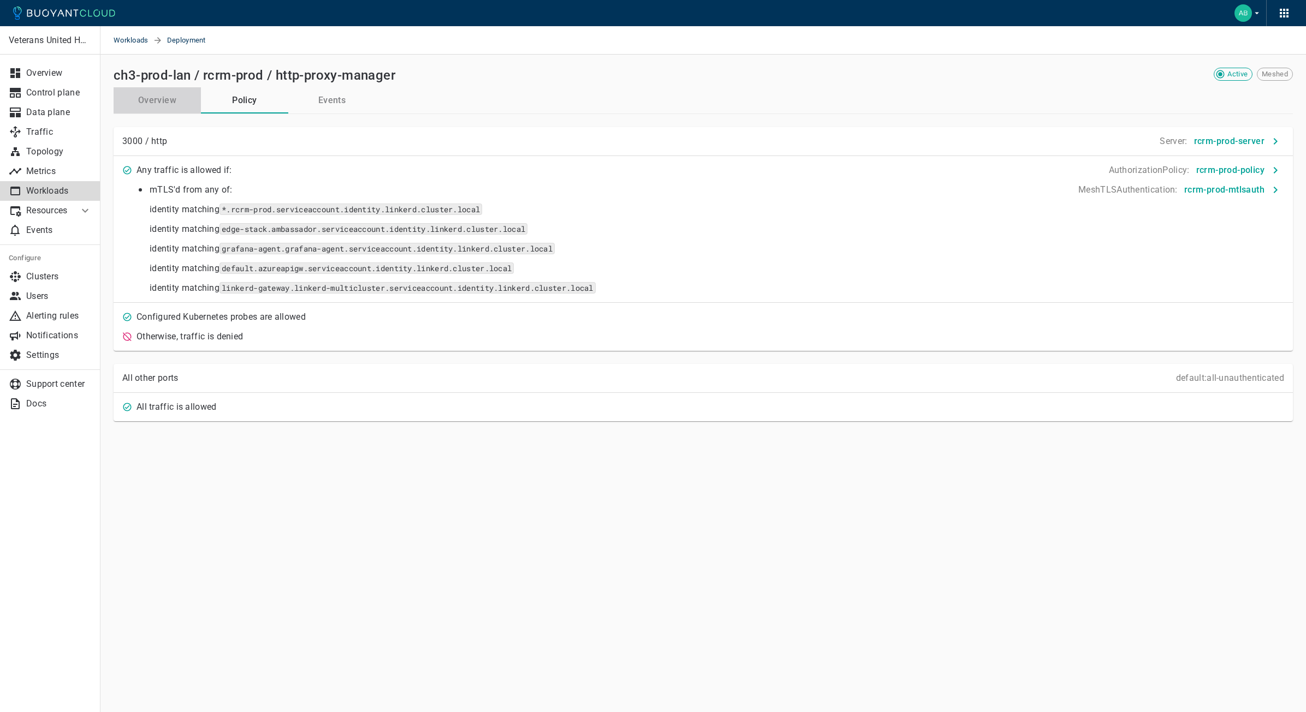
click at [167, 102] on button "Overview" at bounding box center [157, 100] width 87 height 26
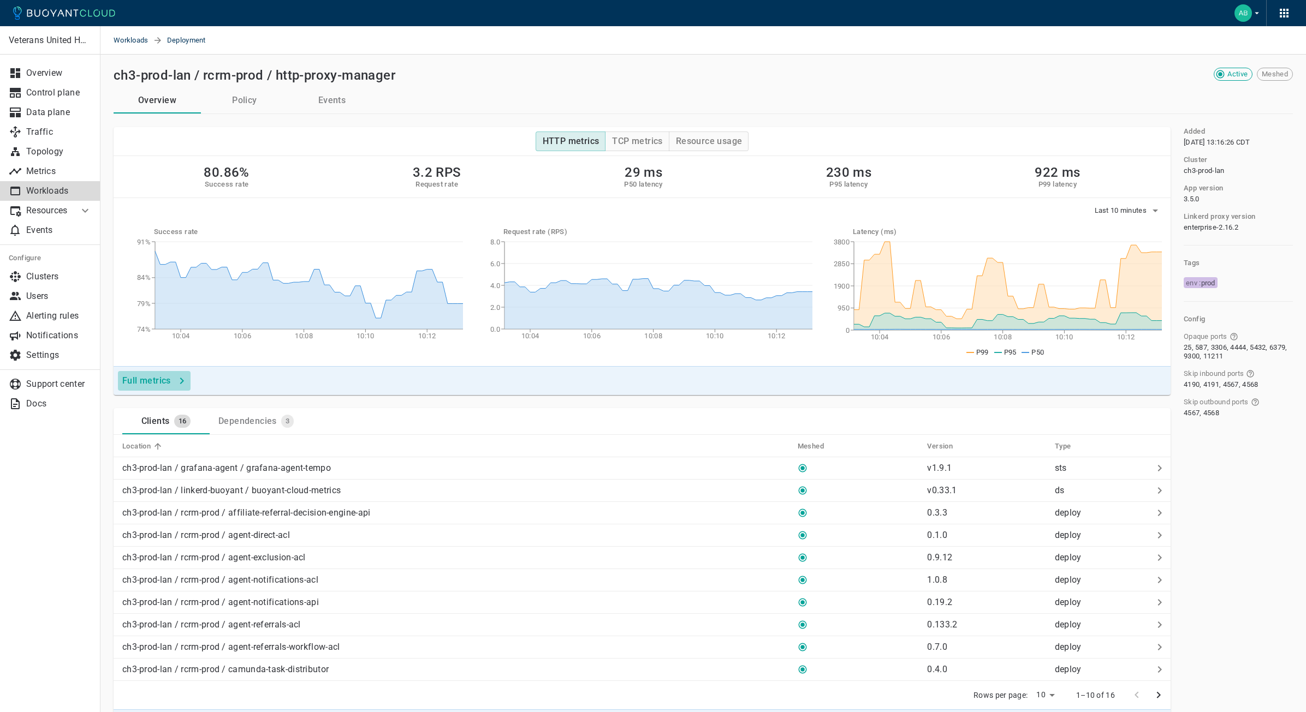
click at [170, 378] on h4 "Full metrics" at bounding box center [146, 381] width 49 height 11
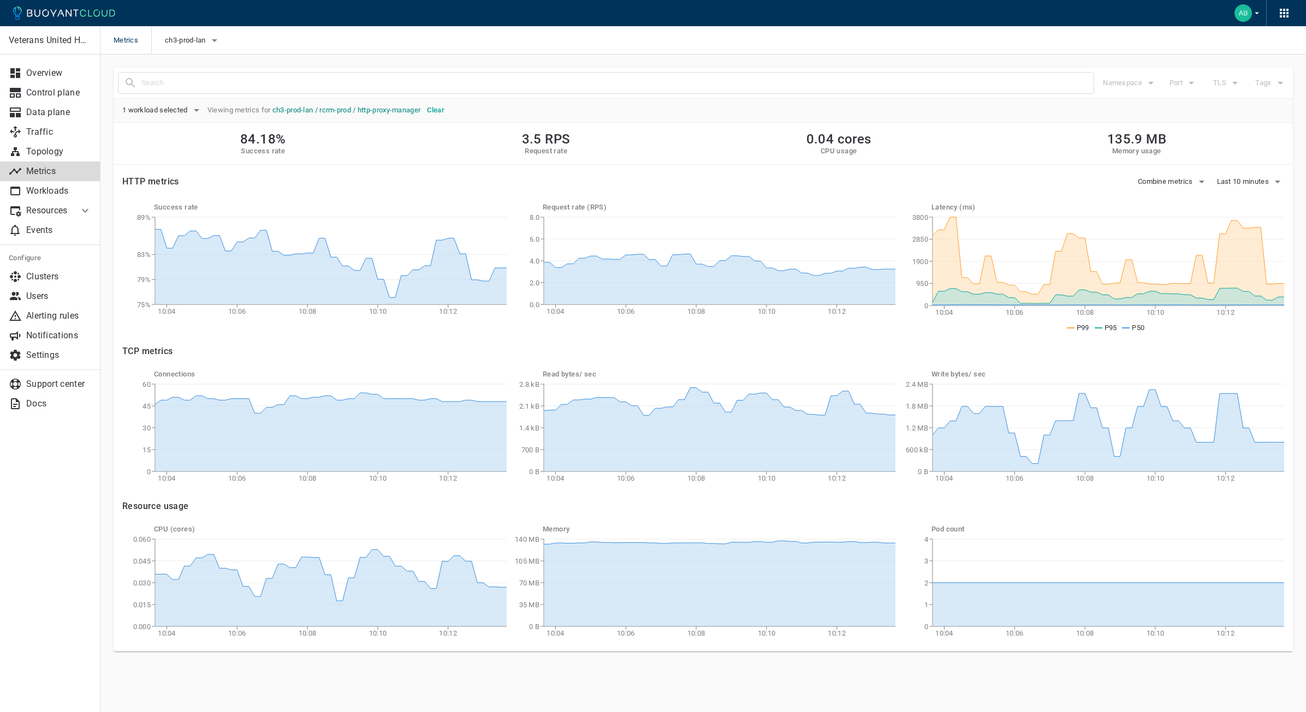
click at [398, 109] on link "ch3-prod-lan / rcrm-prod / http-proxy-manager" at bounding box center [346, 110] width 148 height 8
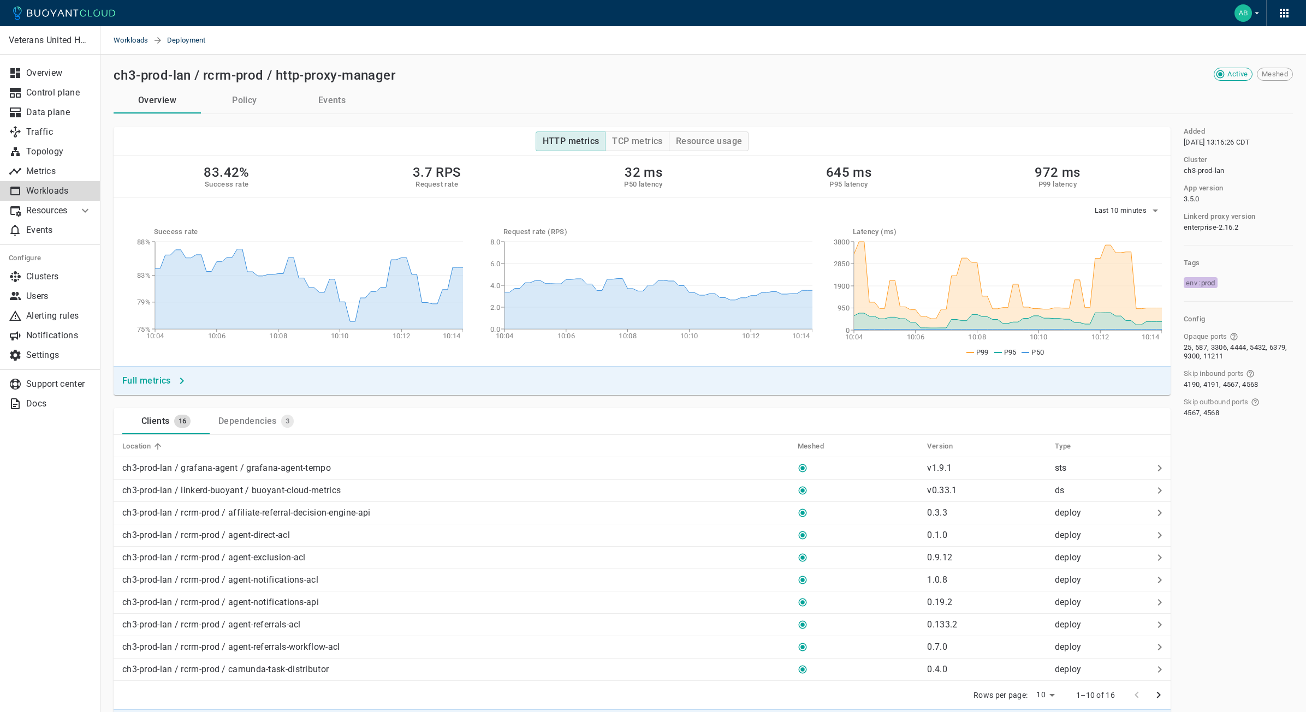
click at [246, 79] on h2 "ch3-prod-lan / rcrm-prod / http-proxy-manager" at bounding box center [255, 75] width 282 height 15
click at [197, 43] on span "Deployment" at bounding box center [193, 40] width 52 height 28
